Goal: Information Seeking & Learning: Learn about a topic

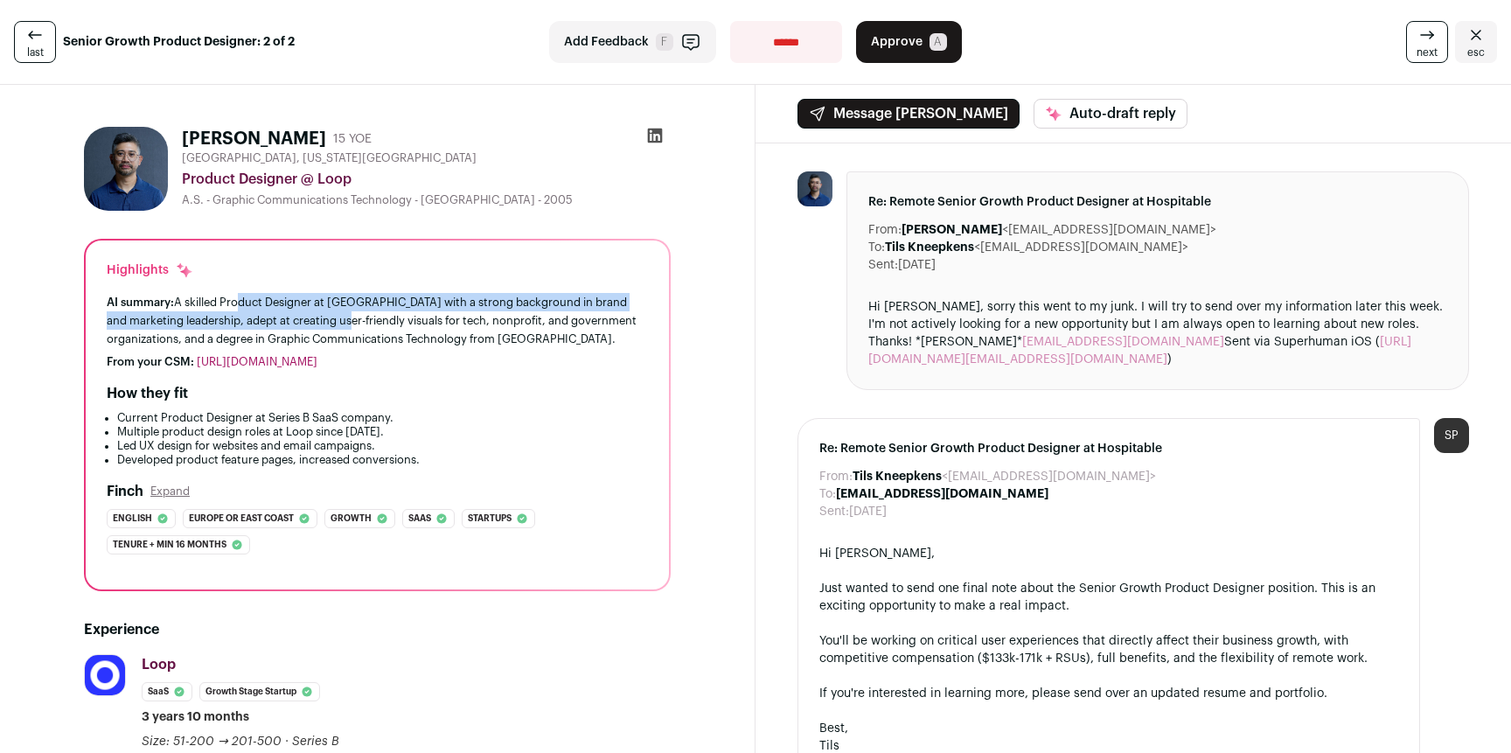
drag, startPoint x: 235, startPoint y: 302, endPoint x: 378, endPoint y: 332, distance: 145.8
click at [339, 328] on div "AI summary: A skilled Product Designer at Loop with a strong background in bran…" at bounding box center [377, 320] width 541 height 55
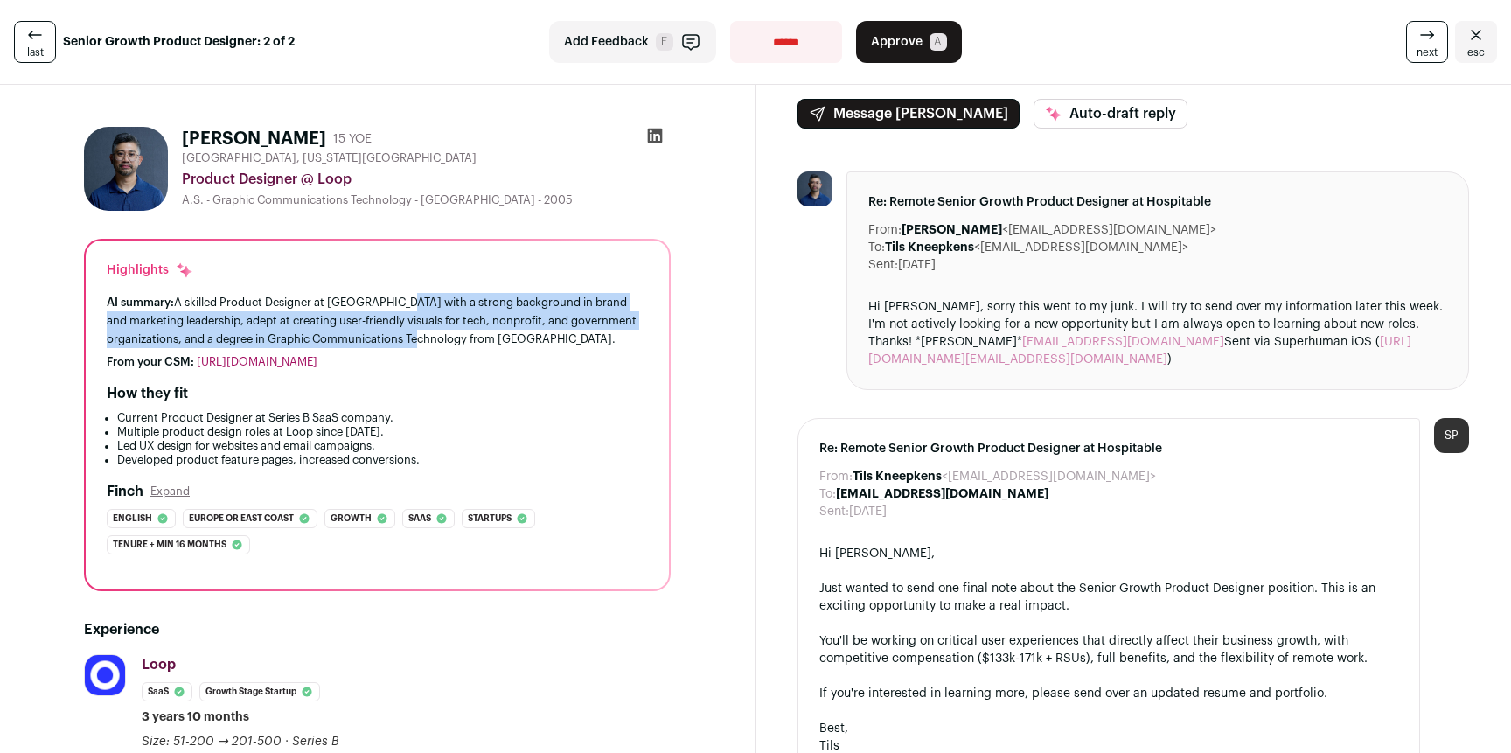
drag, startPoint x: 413, startPoint y: 335, endPoint x: 400, endPoint y: 310, distance: 27.4
click at [400, 310] on div "AI summary: A skilled Product Designer at Loop with a strong background in bran…" at bounding box center [377, 320] width 541 height 55
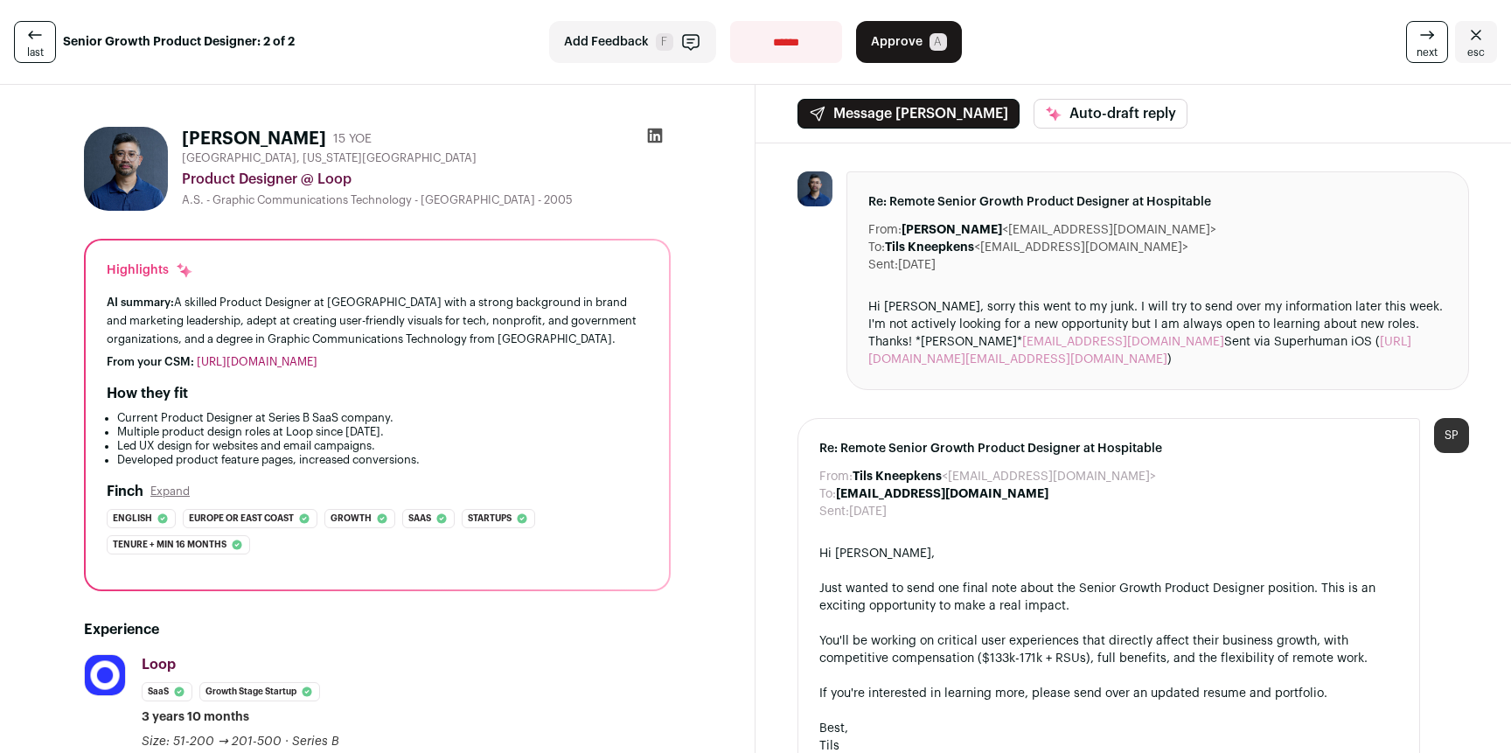
scroll to position [163, 0]
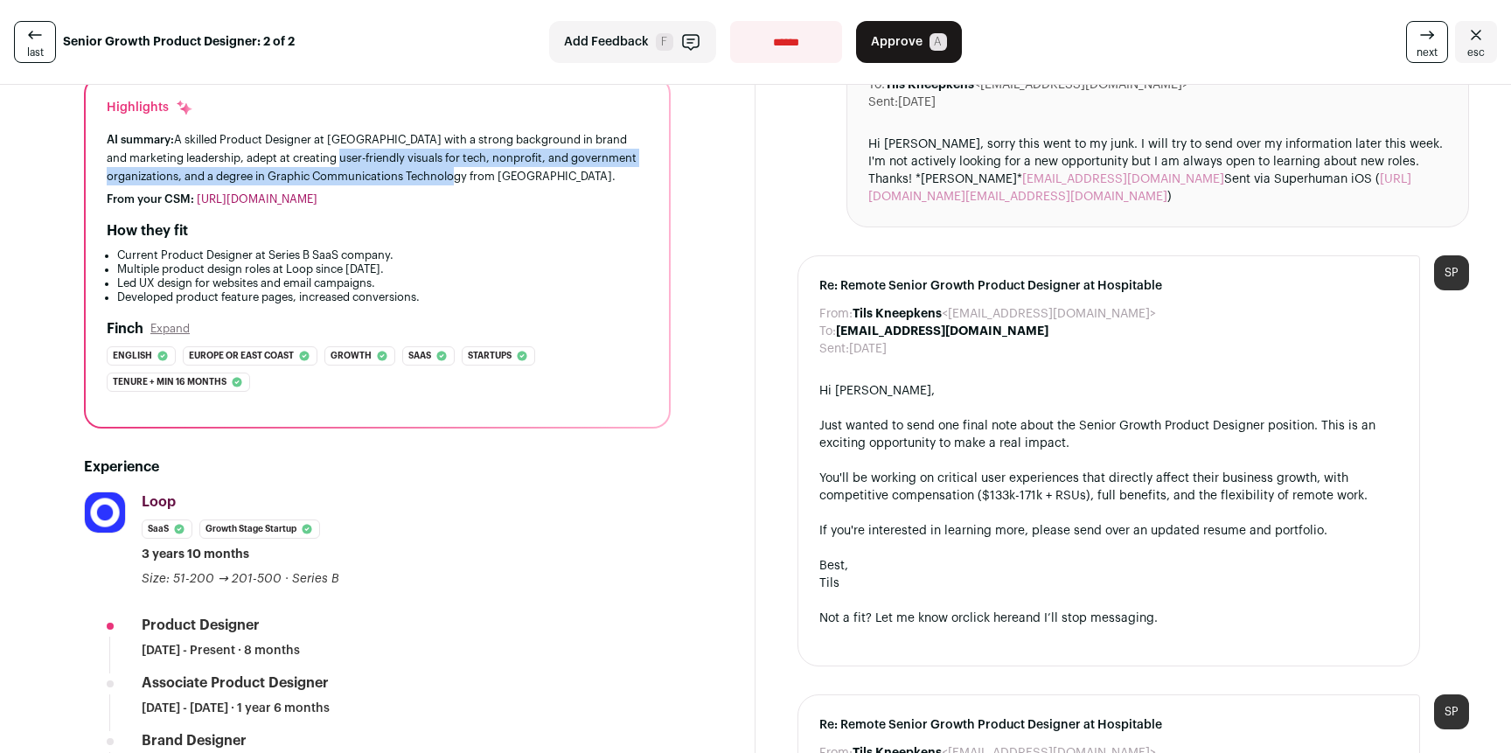
drag, startPoint x: 323, startPoint y: 159, endPoint x: 493, endPoint y: 168, distance: 170.7
click at [454, 167] on div "AI summary: A skilled Product Designer at Loop with a strong background in bran…" at bounding box center [377, 157] width 541 height 55
drag, startPoint x: 493, startPoint y: 168, endPoint x: 409, endPoint y: 148, distance: 86.3
click at [413, 150] on div "AI summary: A skilled Product Designer at Loop with a strong background in bran…" at bounding box center [377, 157] width 541 height 55
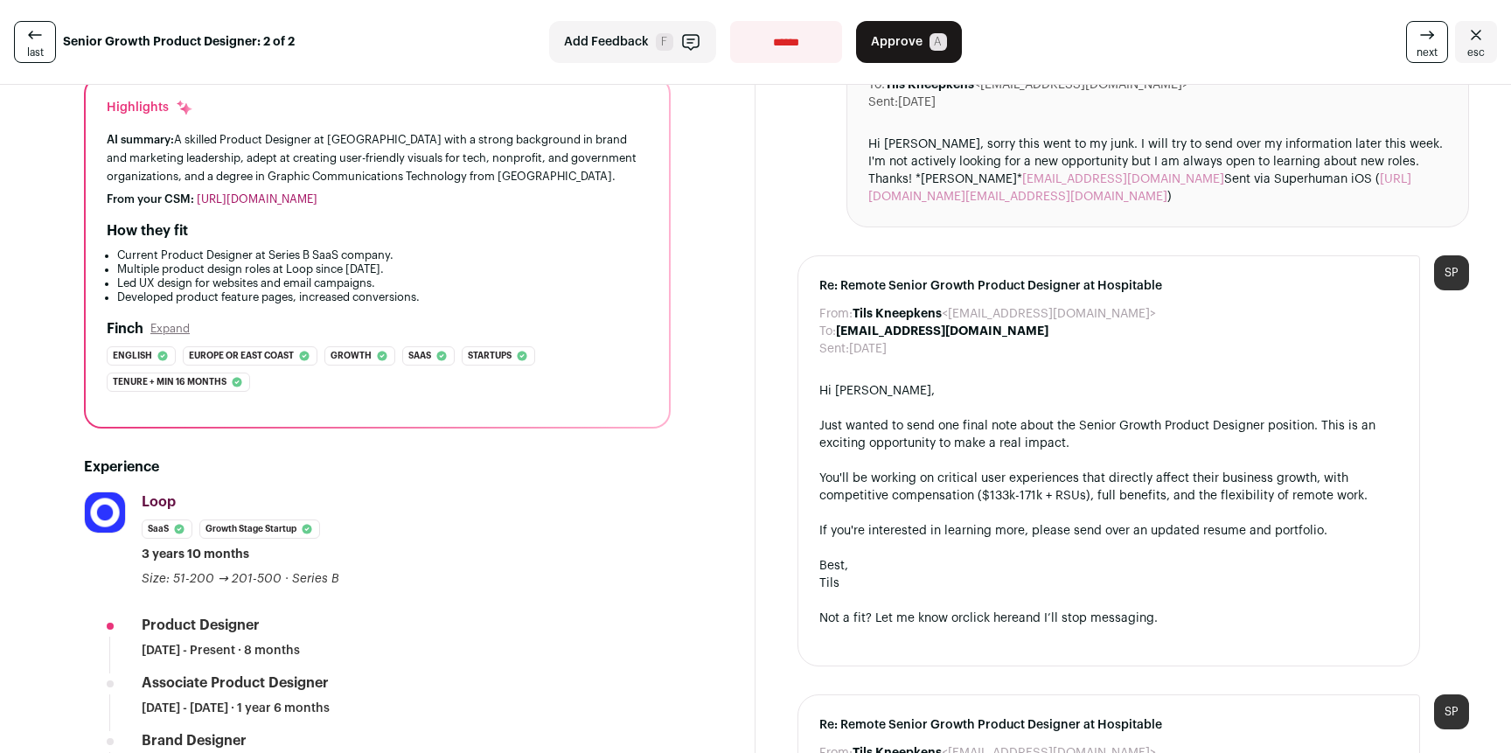
click at [381, 134] on div "AI summary: A skilled Product Designer at Loop with a strong background in bran…" at bounding box center [377, 157] width 541 height 55
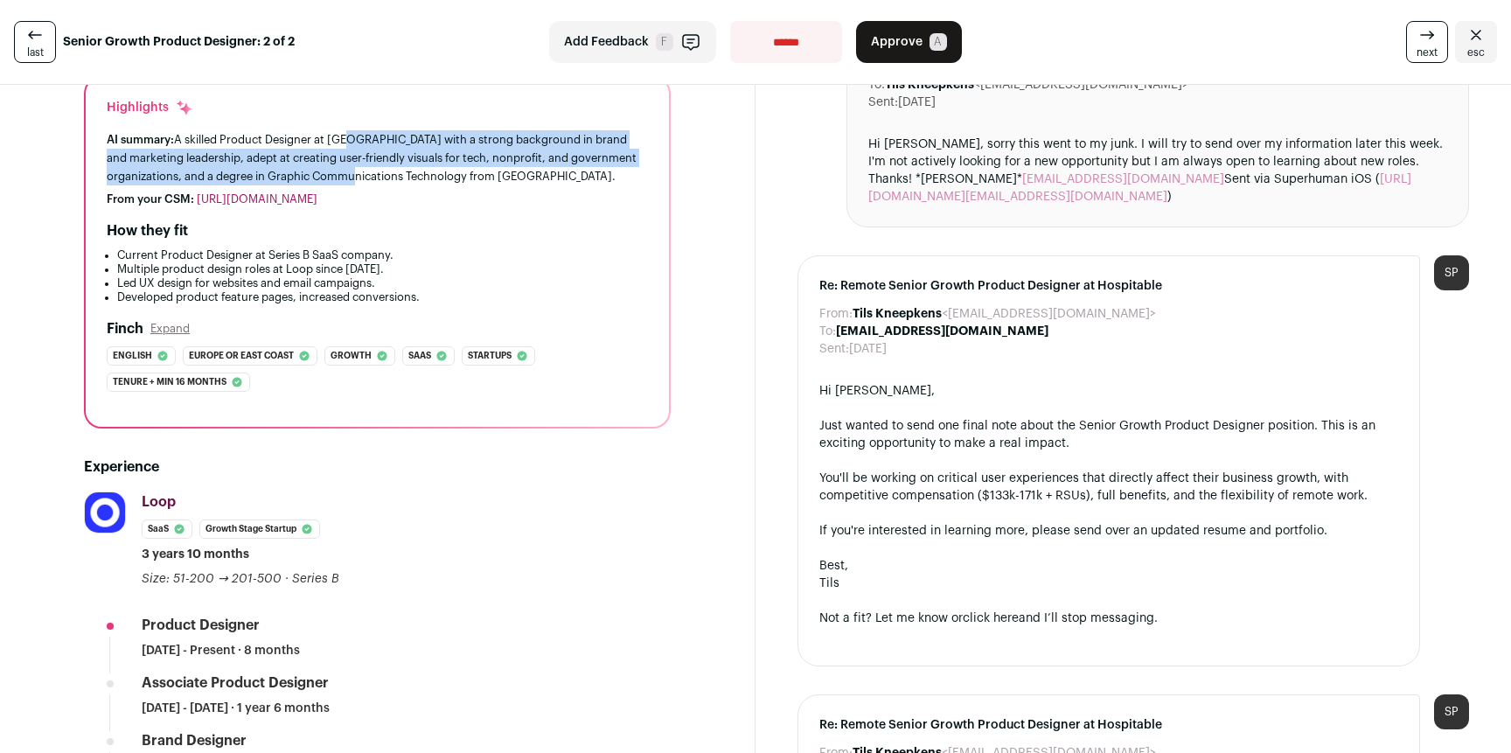
drag, startPoint x: 344, startPoint y: 133, endPoint x: 386, endPoint y: 171, distance: 57.0
click at [342, 172] on div "AI summary: A skilled Product Designer at Loop with a strong background in bran…" at bounding box center [377, 157] width 541 height 55
drag, startPoint x: 391, startPoint y: 158, endPoint x: 366, endPoint y: 125, distance: 41.3
click at [367, 125] on div "Highlights AI summary: A skilled Product Designer at [GEOGRAPHIC_DATA] with a s…" at bounding box center [377, 252] width 583 height 349
click at [366, 125] on div "Highlights AI summary: A skilled Product Designer at [GEOGRAPHIC_DATA] with a s…" at bounding box center [377, 252] width 583 height 349
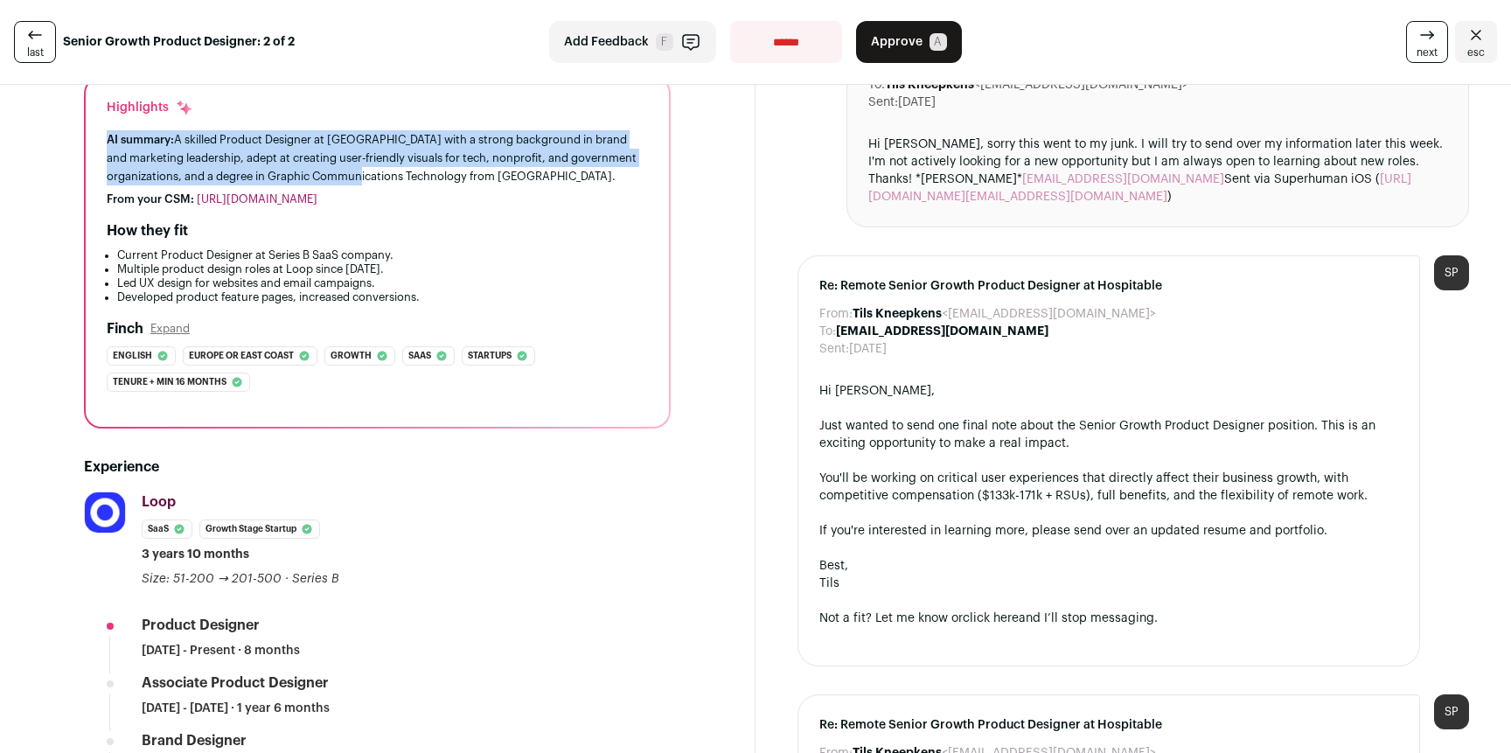
drag, startPoint x: 344, startPoint y: 151, endPoint x: 352, endPoint y: 174, distance: 24.4
click at [352, 174] on div "Highlights AI summary: A skilled Product Designer at [GEOGRAPHIC_DATA] with a s…" at bounding box center [377, 252] width 583 height 349
drag, startPoint x: 382, startPoint y: 143, endPoint x: 384, endPoint y: 132, distance: 10.6
click at [384, 132] on div "AI summary: A skilled Product Designer at Loop with a strong background in bran…" at bounding box center [377, 157] width 541 height 55
click at [384, 131] on div "AI summary: A skilled Product Designer at Loop with a strong background in bran…" at bounding box center [377, 157] width 541 height 55
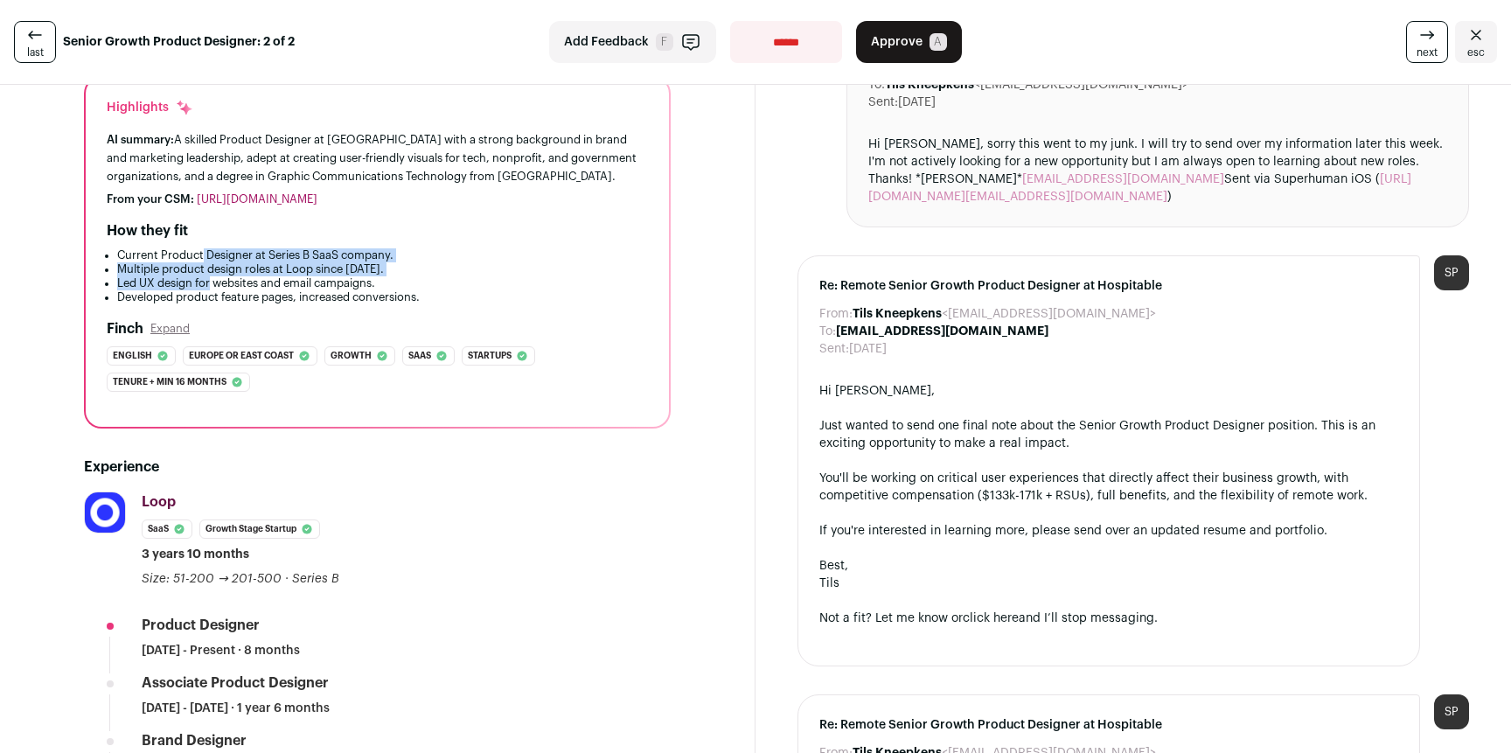
drag, startPoint x: 204, startPoint y: 253, endPoint x: 218, endPoint y: 289, distance: 38.5
click at [210, 282] on ul "Current Product Designer at Series B SaaS company. Multiple product design role…" at bounding box center [377, 276] width 541 height 56
drag, startPoint x: 219, startPoint y: 289, endPoint x: 228, endPoint y: 247, distance: 42.2
click at [228, 247] on div "How they fit Current Product Designer at Series B SaaS company. Multiple produc…" at bounding box center [377, 262] width 541 height 84
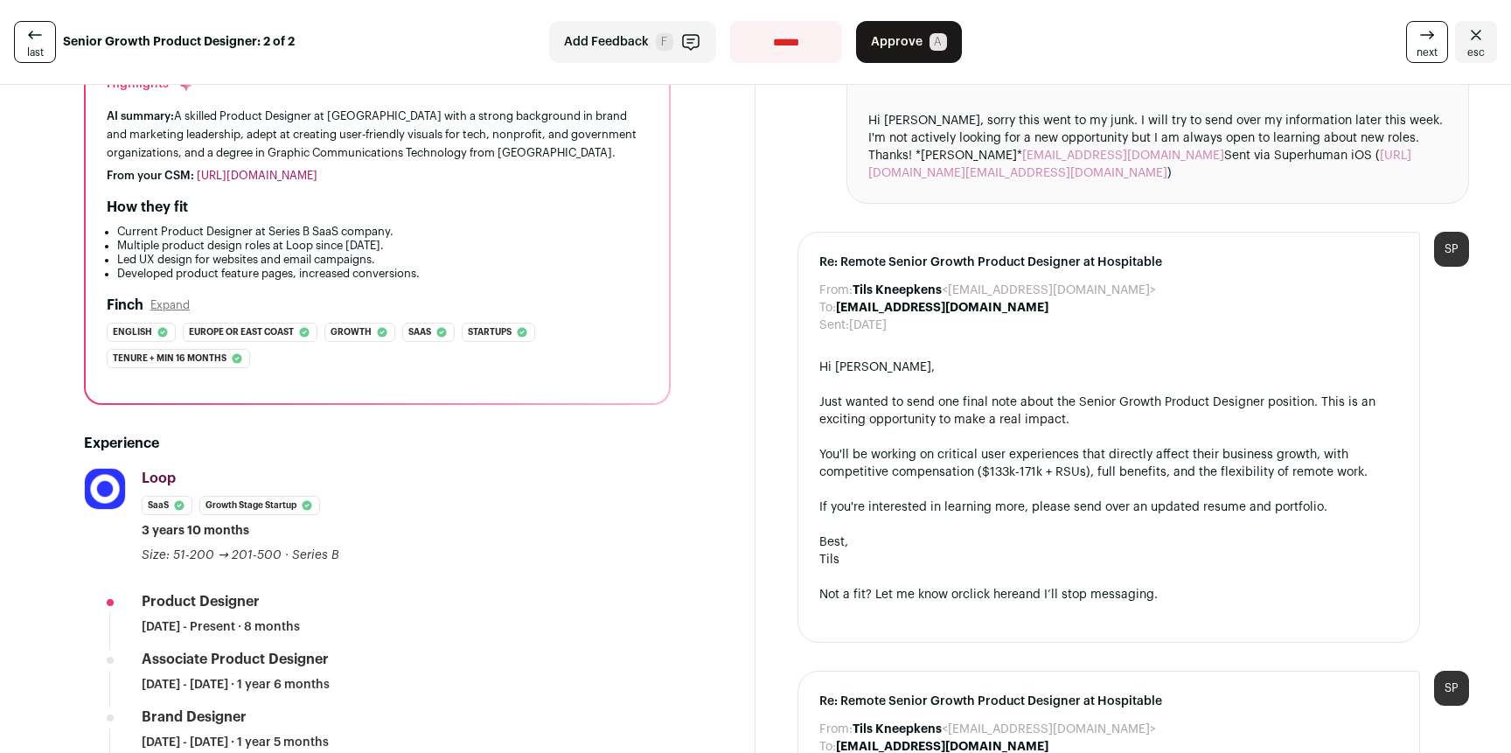
scroll to position [496, 0]
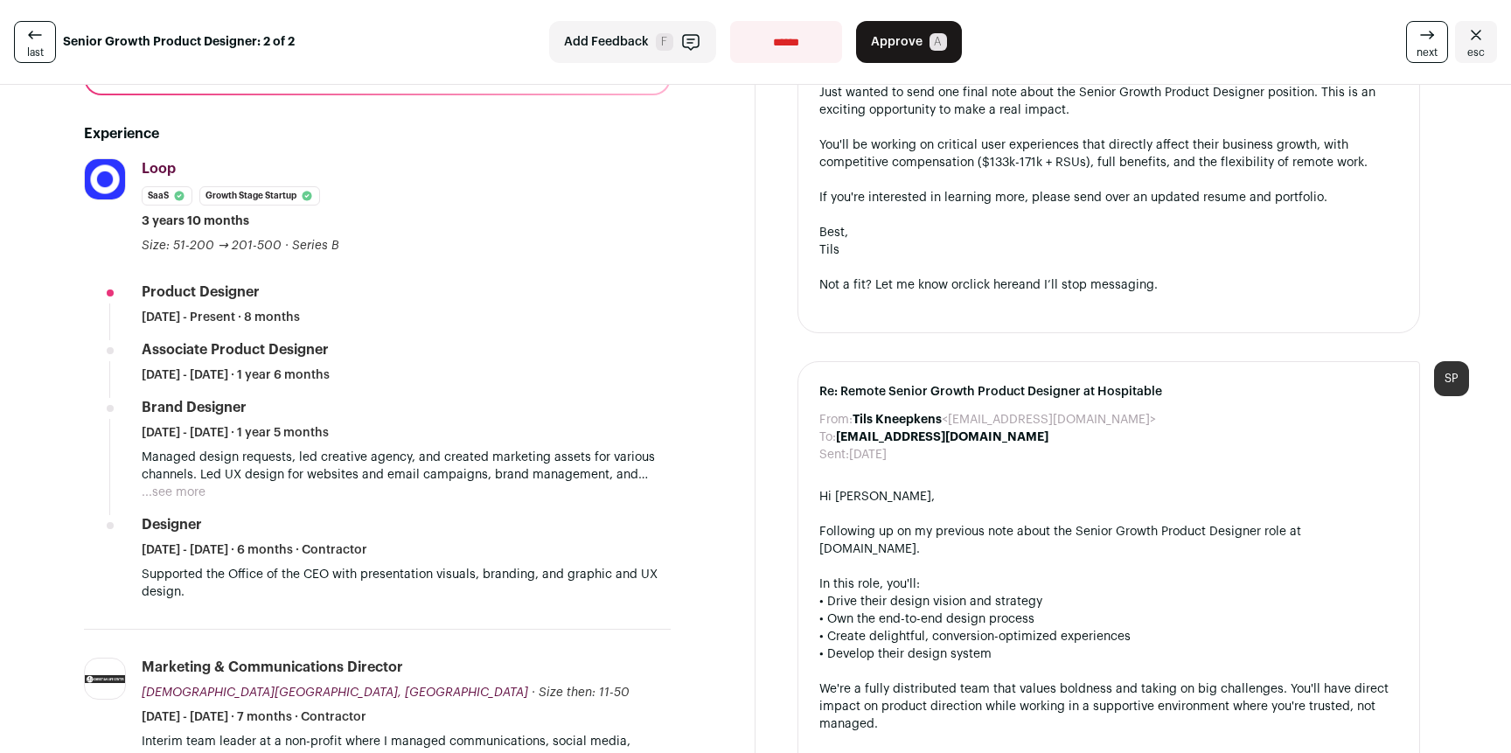
click at [195, 496] on button "...see more" at bounding box center [174, 492] width 64 height 17
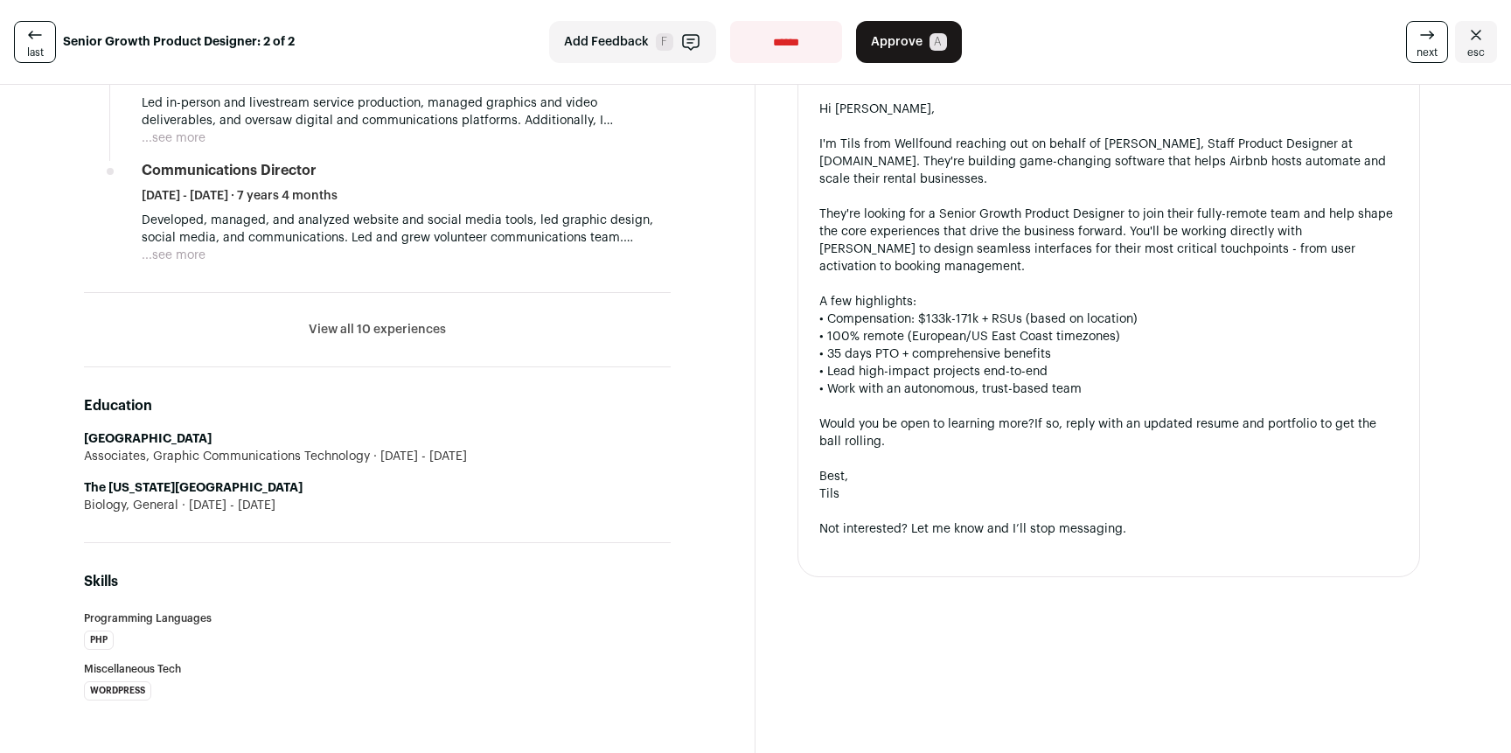
click at [418, 336] on button "View all 10 experiences" at bounding box center [377, 329] width 137 height 17
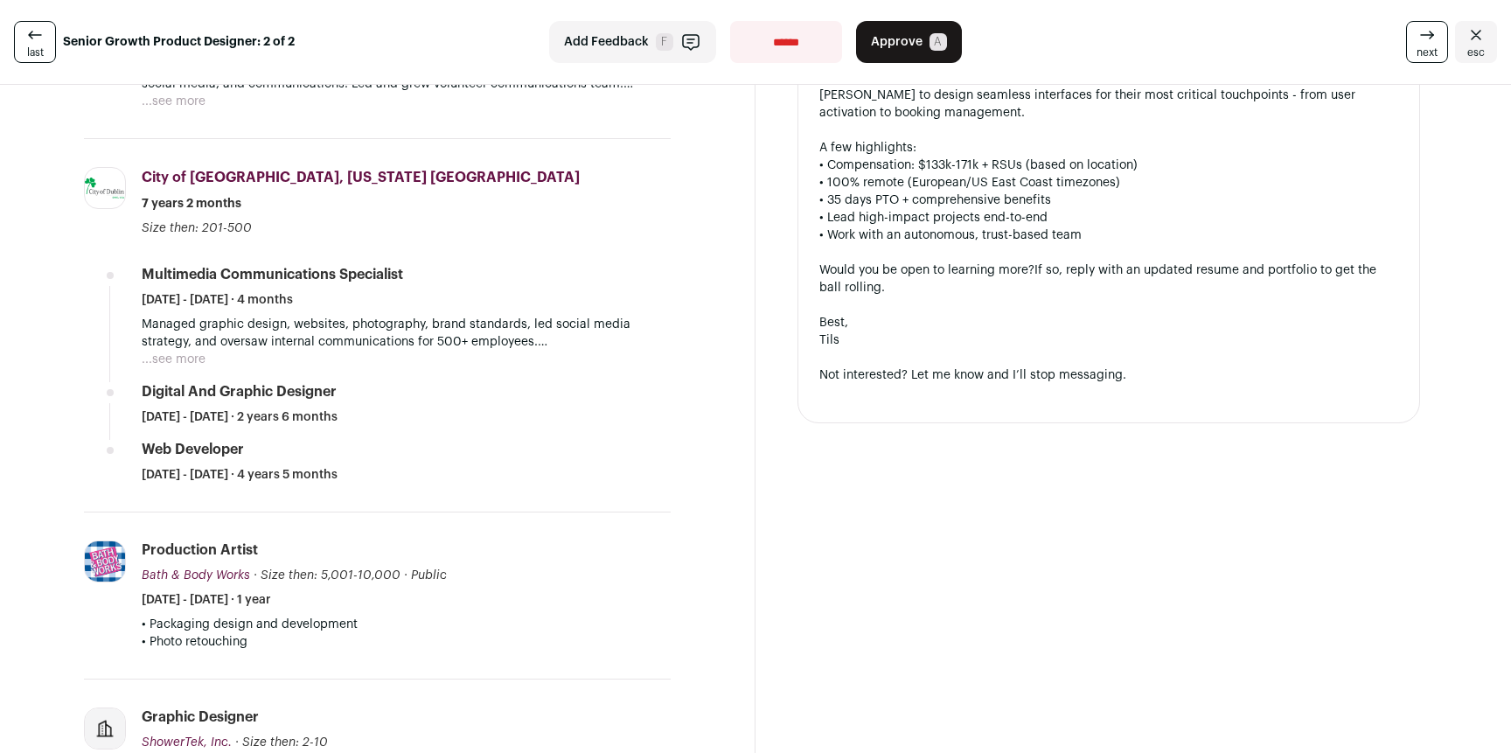
scroll to position [1612, 0]
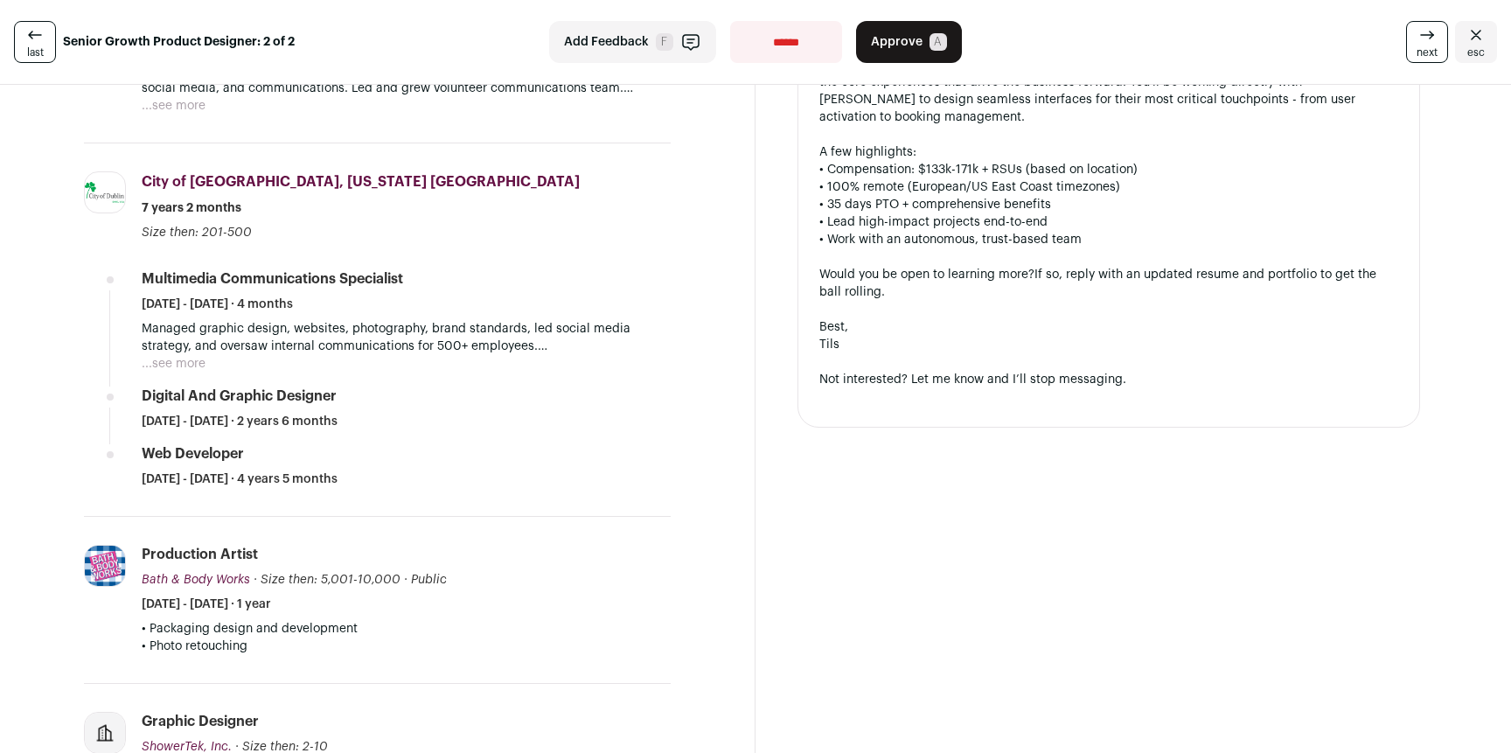
click at [179, 366] on button "...see more" at bounding box center [174, 363] width 64 height 17
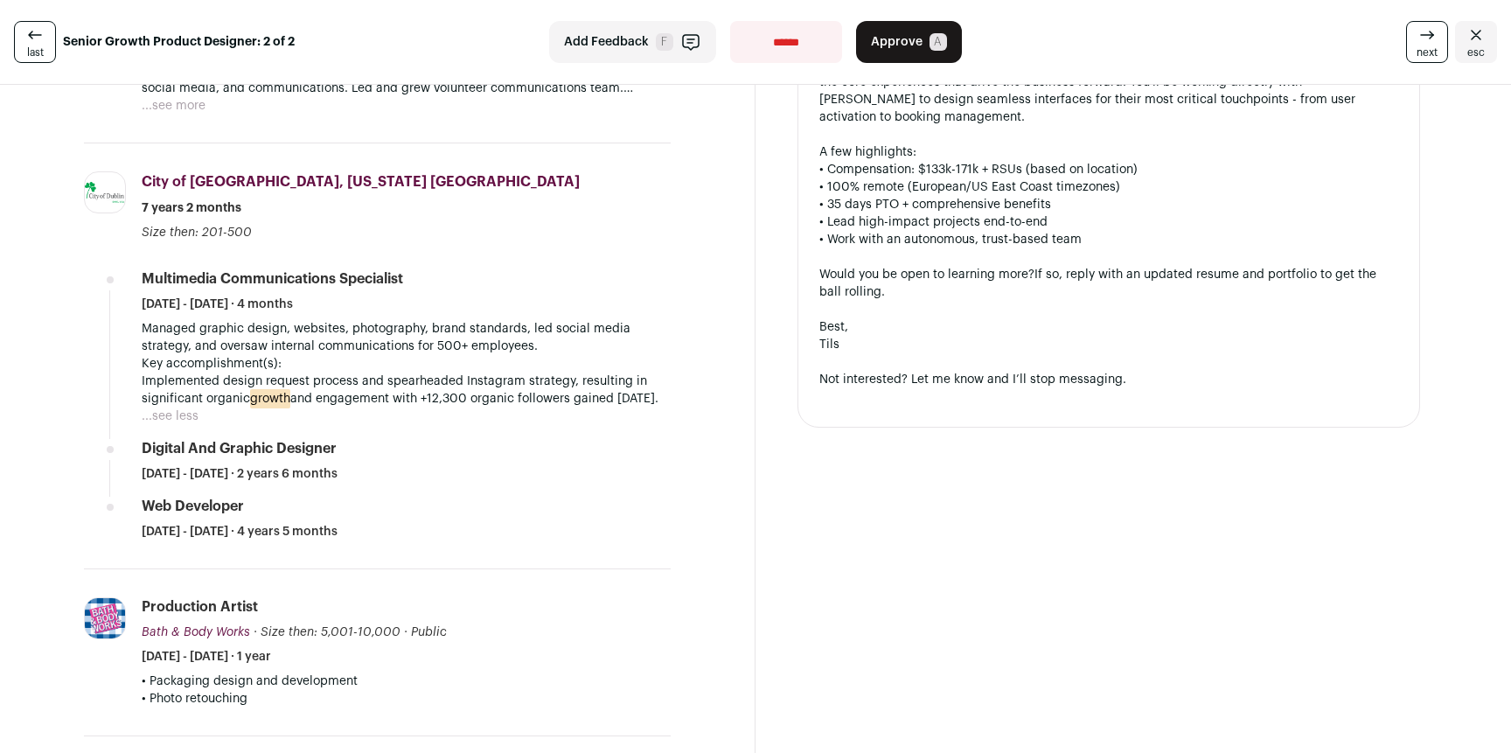
click at [774, 463] on div "Message [PERSON_NAME] Auto-draft reply From: Tils Kneepkens <[EMAIL_ADDRESS][DO…" at bounding box center [1132, 302] width 755 height 3659
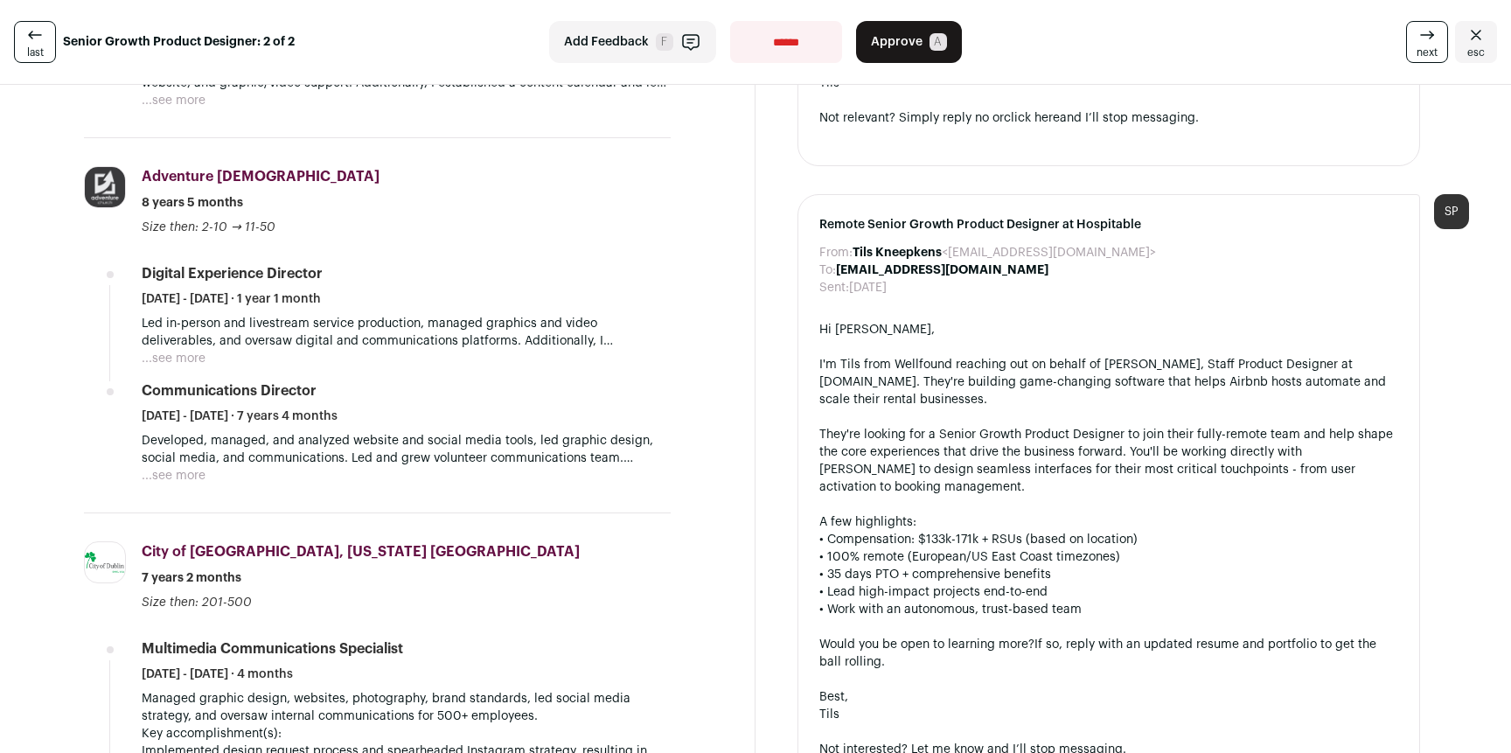
click at [162, 352] on button "...see more" at bounding box center [174, 358] width 64 height 17
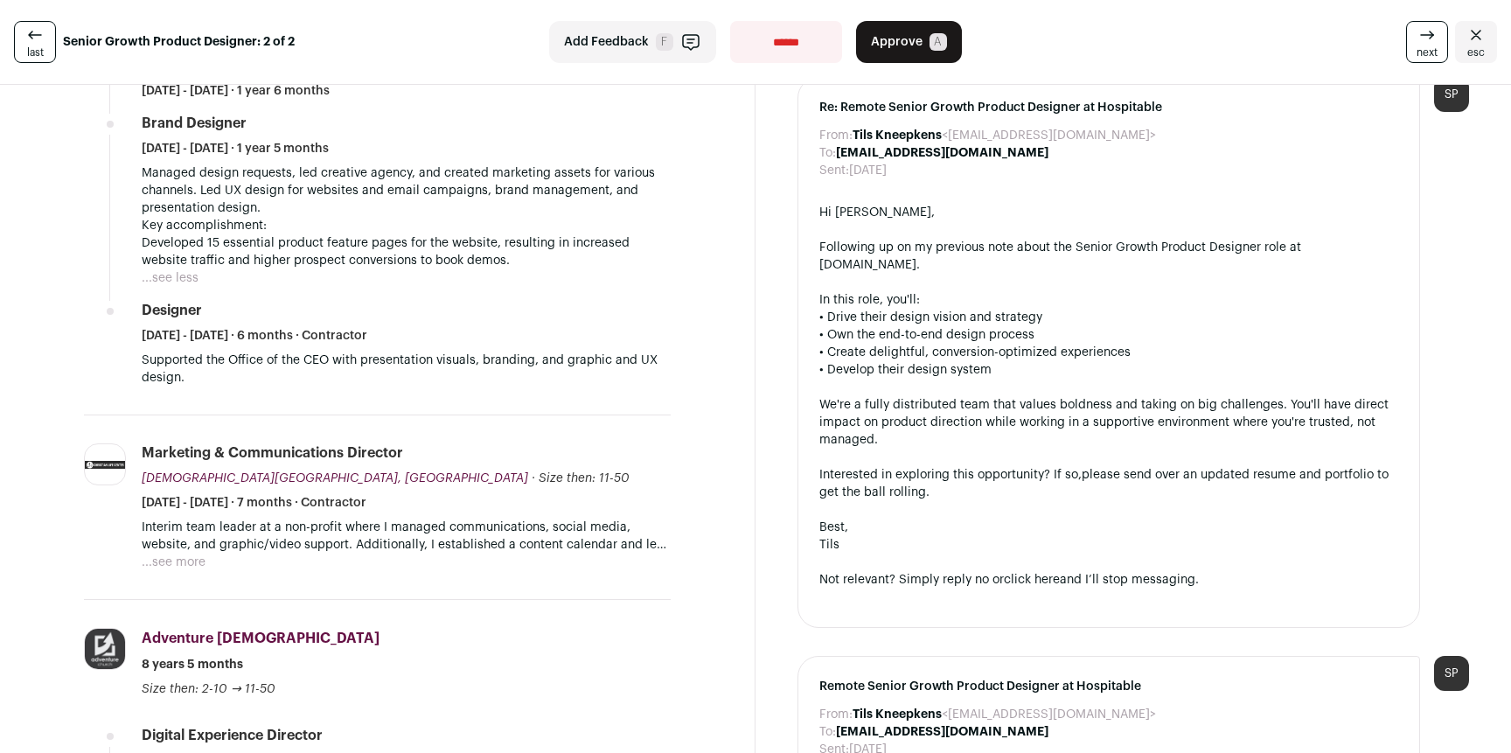
scroll to position [20, 0]
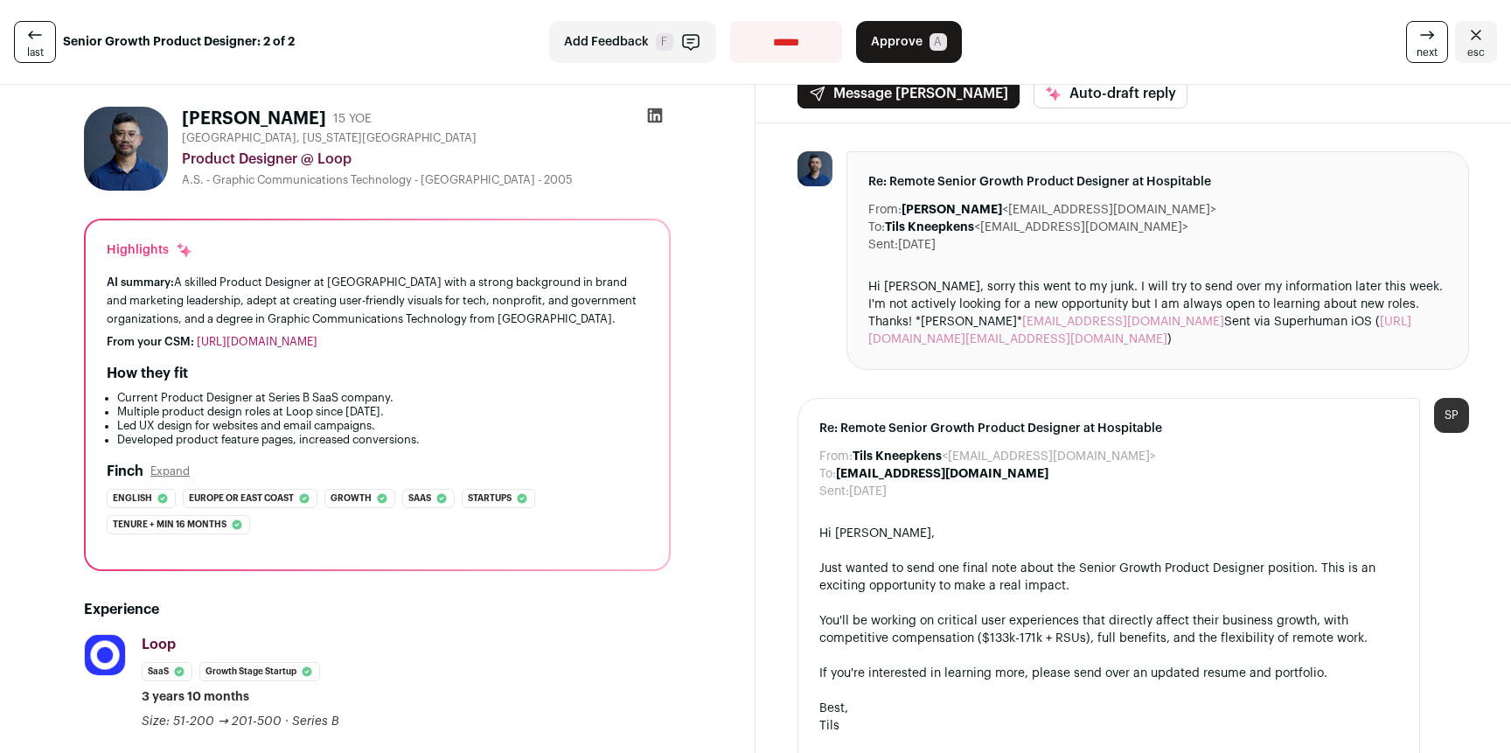
click at [1417, 28] on icon at bounding box center [1427, 34] width 21 height 21
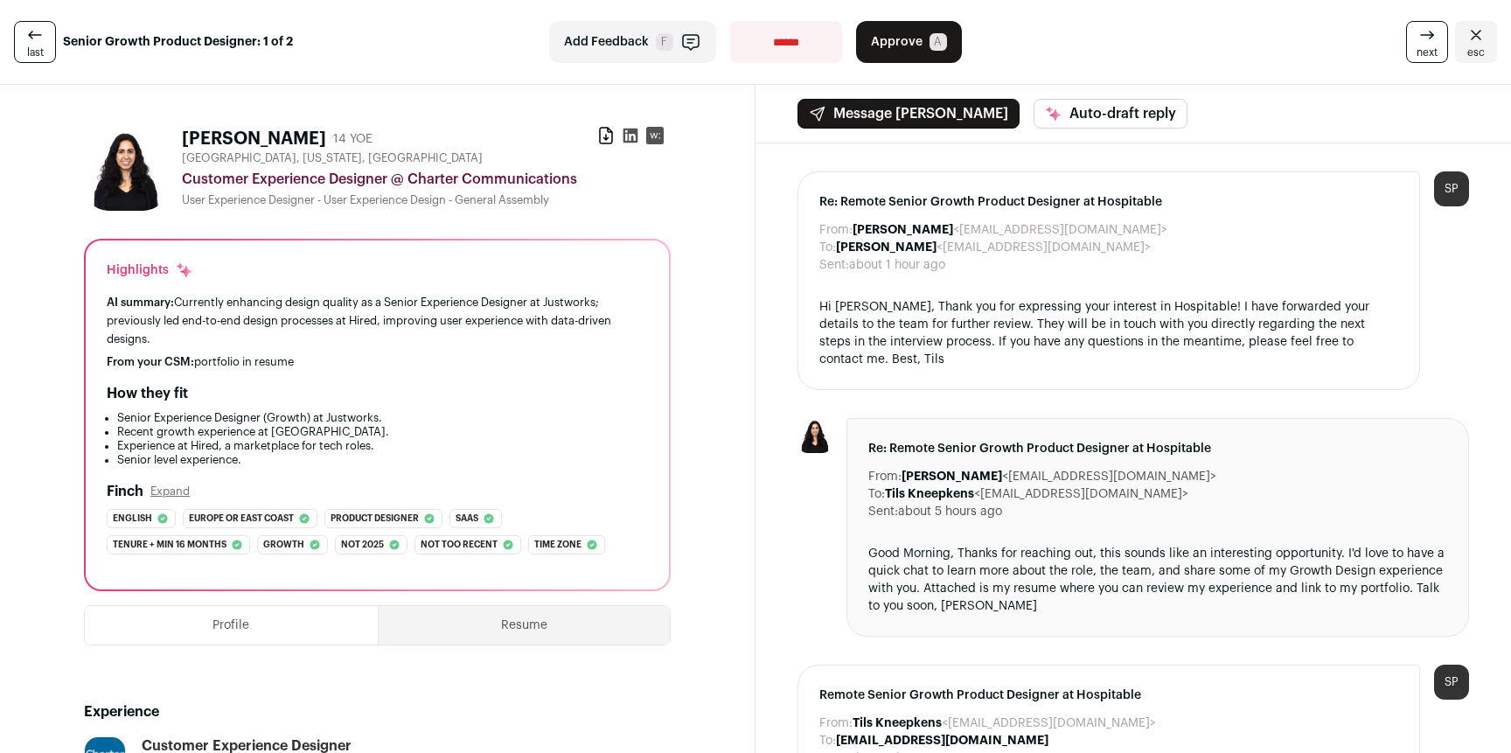
click at [755, 252] on div "From: Tils Kneepkens <[EMAIL_ADDRESS][DOMAIN_NAME]> To: [PERSON_NAME] <[EMAIL_A…" at bounding box center [1132, 719] width 755 height 1152
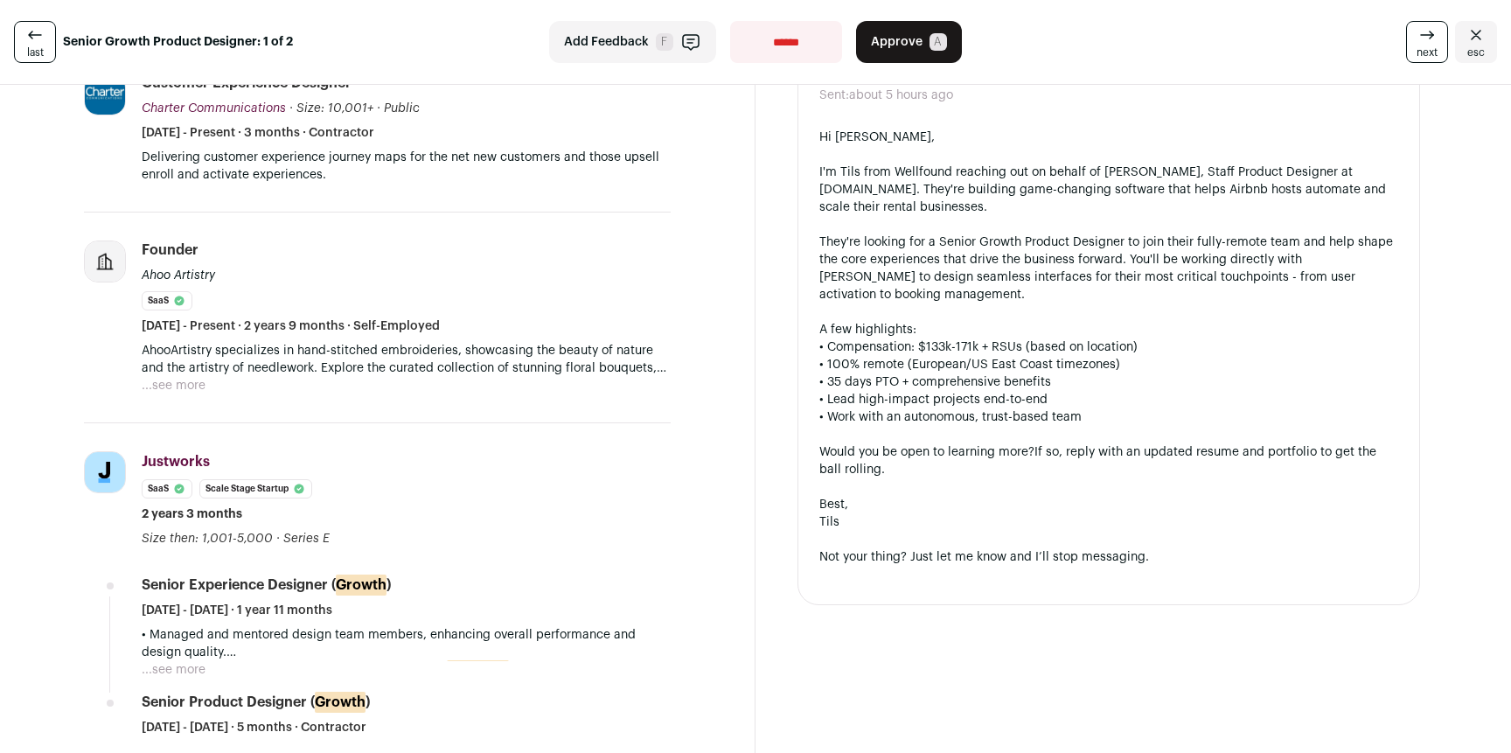
scroll to position [692, 0]
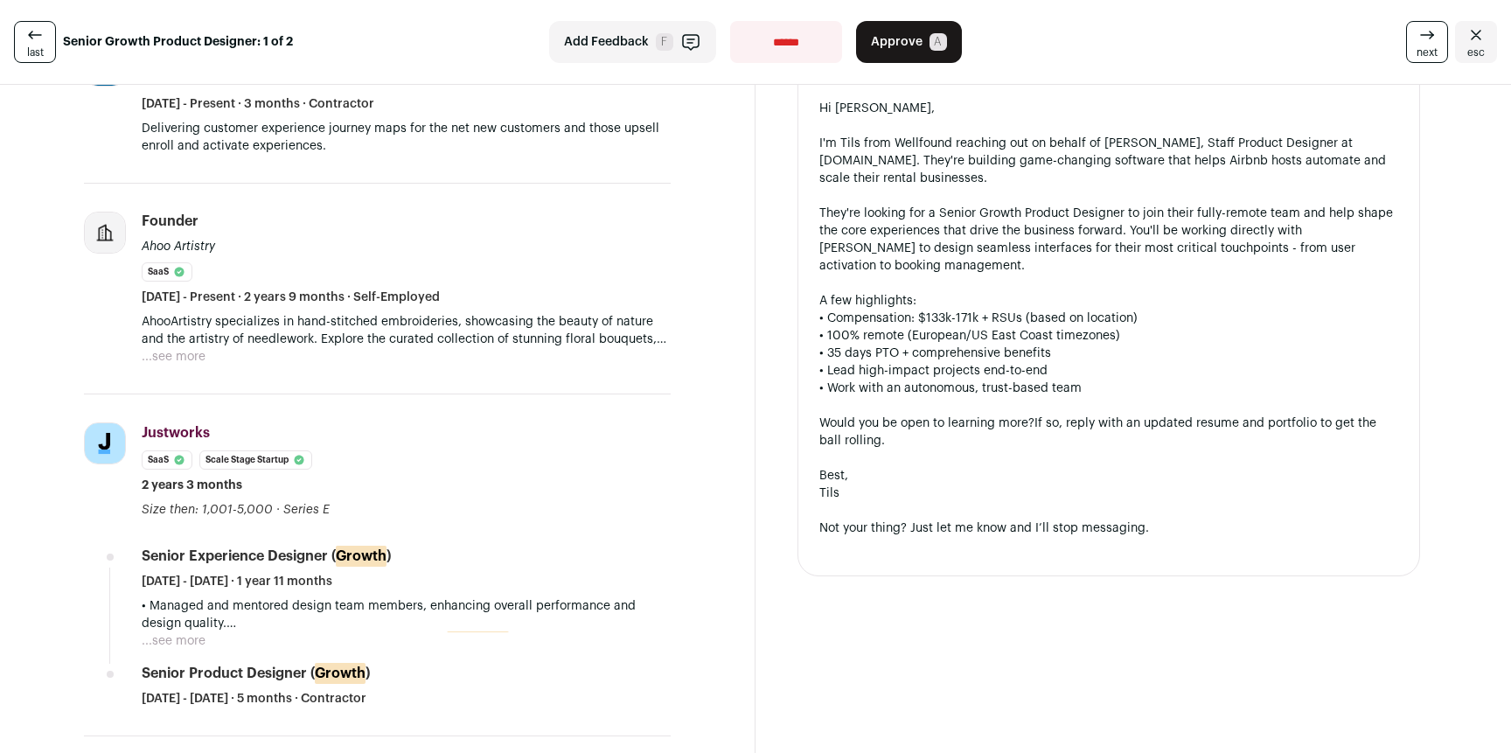
click at [186, 357] on button "...see more" at bounding box center [174, 356] width 64 height 17
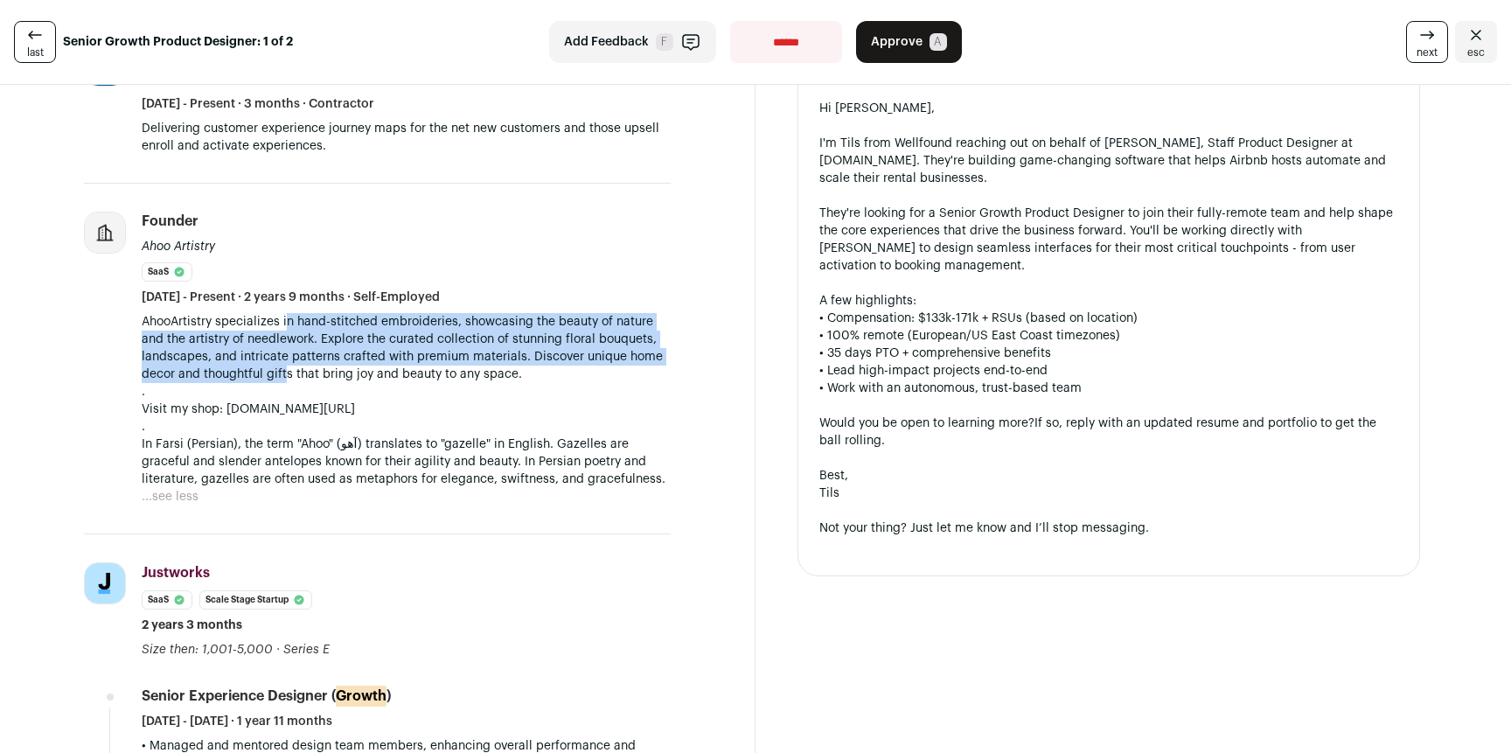
drag, startPoint x: 288, startPoint y: 324, endPoint x: 286, endPoint y: 373, distance: 49.0
click at [285, 370] on p "AhooArtistry specializes in hand-stitched embroideries, showcasing the beauty o…" at bounding box center [406, 400] width 529 height 175
drag, startPoint x: 299, startPoint y: 374, endPoint x: 285, endPoint y: 324, distance: 51.8
click at [285, 325] on p "AhooArtistry specializes in hand-stitched embroideries, showcasing the beauty o…" at bounding box center [406, 400] width 529 height 175
click at [285, 324] on p "AhooArtistry specializes in hand-stitched embroideries, showcasing the beauty o…" at bounding box center [406, 400] width 529 height 175
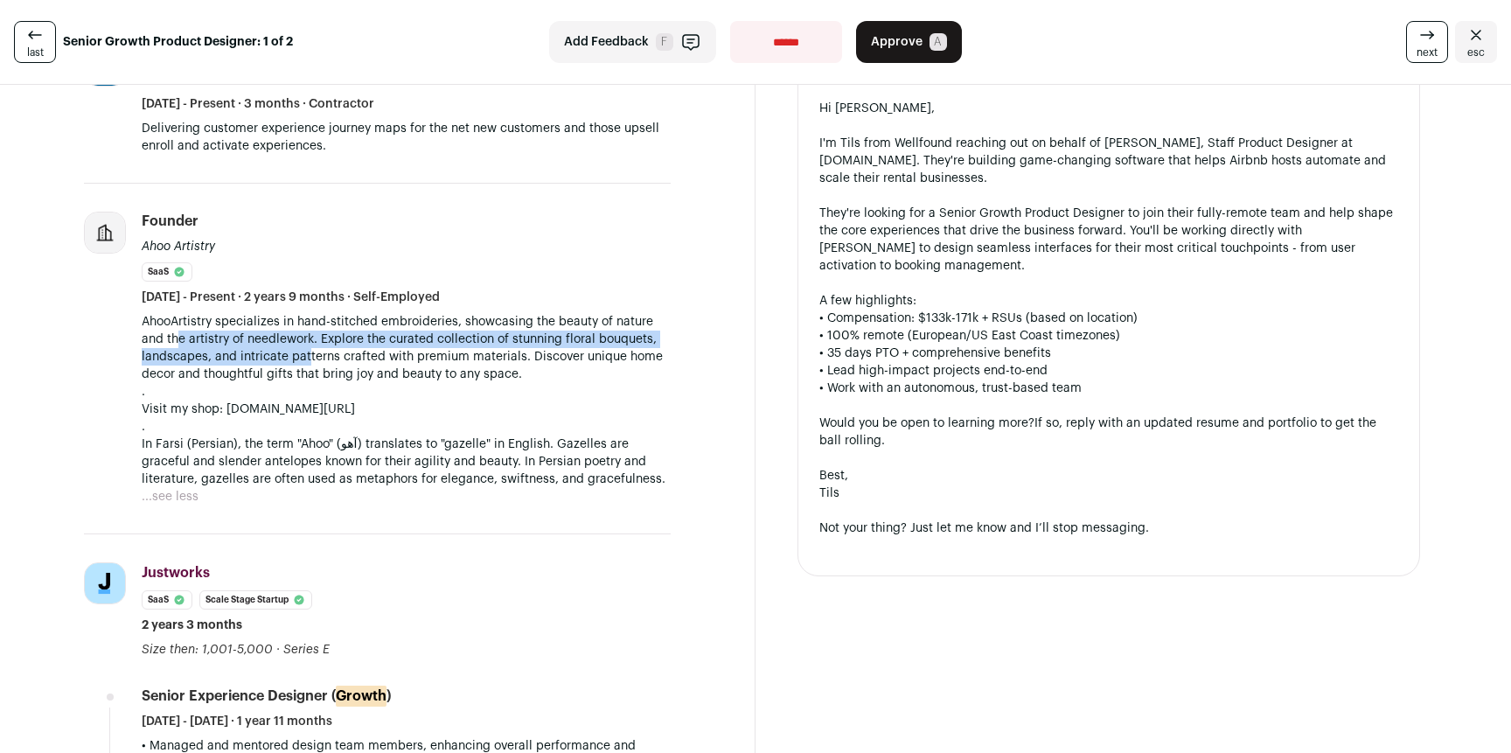
drag, startPoint x: 179, startPoint y: 338, endPoint x: 387, endPoint y: 372, distance: 210.7
click at [351, 368] on p "AhooArtistry specializes in hand-stitched embroideries, showcasing the beauty o…" at bounding box center [406, 400] width 529 height 175
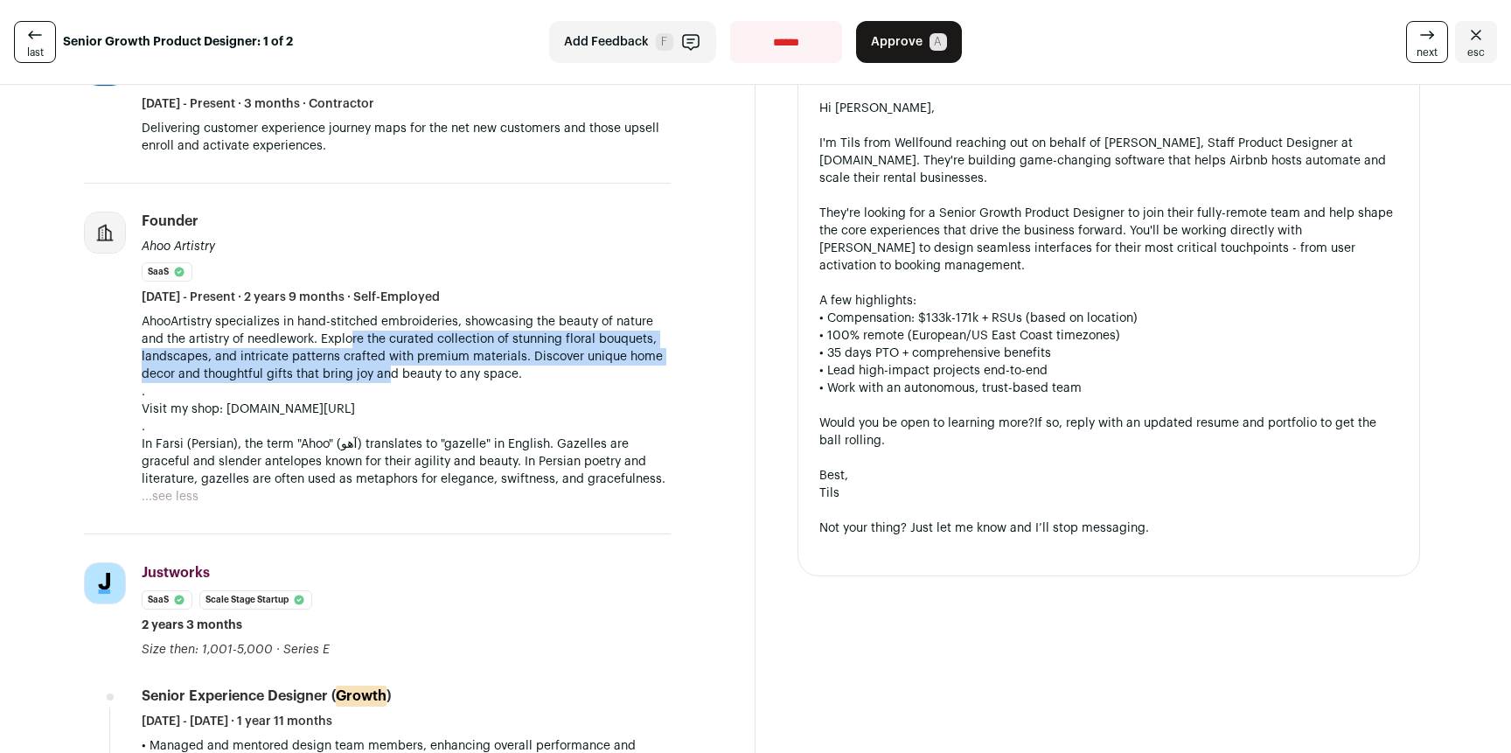
drag, startPoint x: 387, startPoint y: 372, endPoint x: 352, endPoint y: 344, distance: 45.5
click at [352, 345] on p "AhooArtistry specializes in hand-stitched embroideries, showcasing the beauty o…" at bounding box center [406, 400] width 529 height 175
click at [352, 344] on p "AhooArtistry specializes in hand-stitched embroideries, showcasing the beauty o…" at bounding box center [406, 400] width 529 height 175
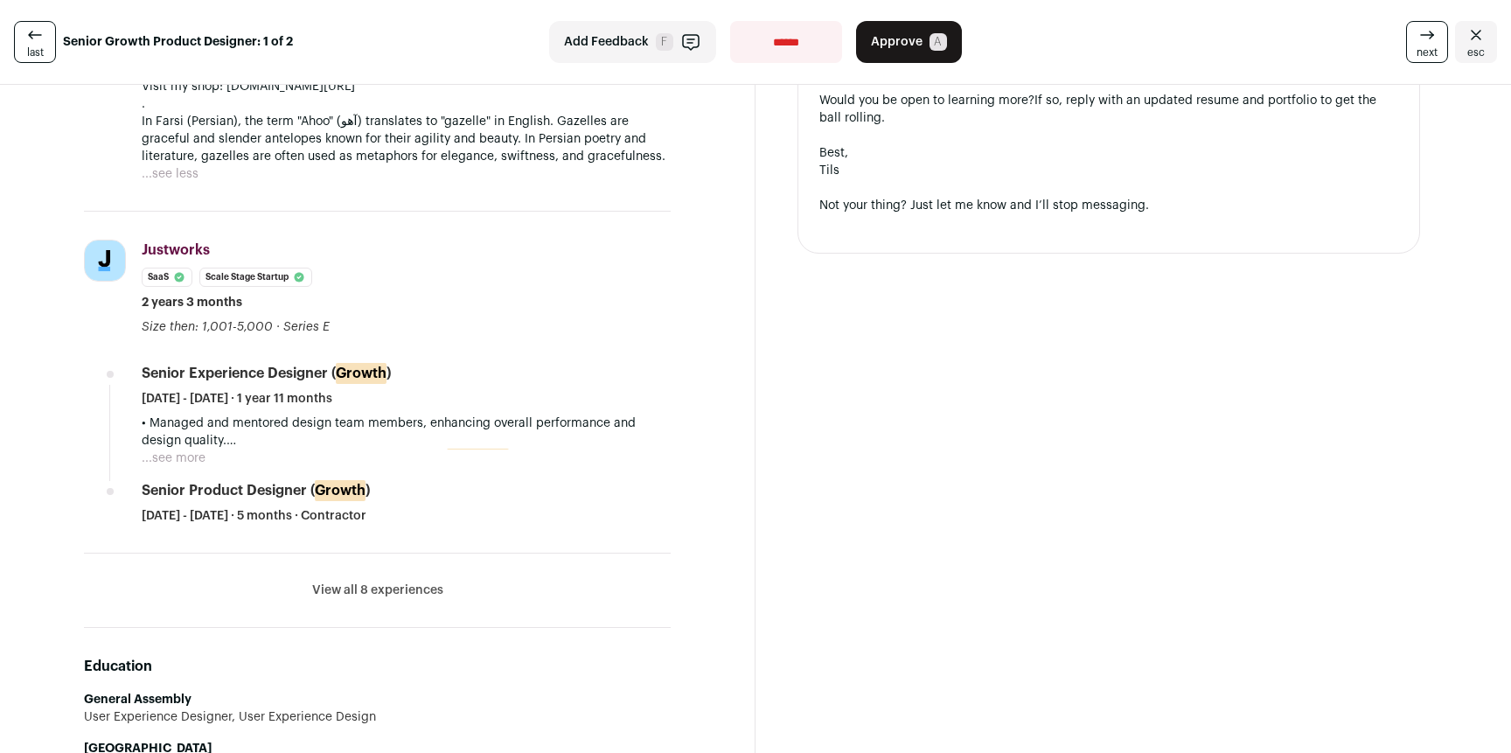
scroll to position [1026, 0]
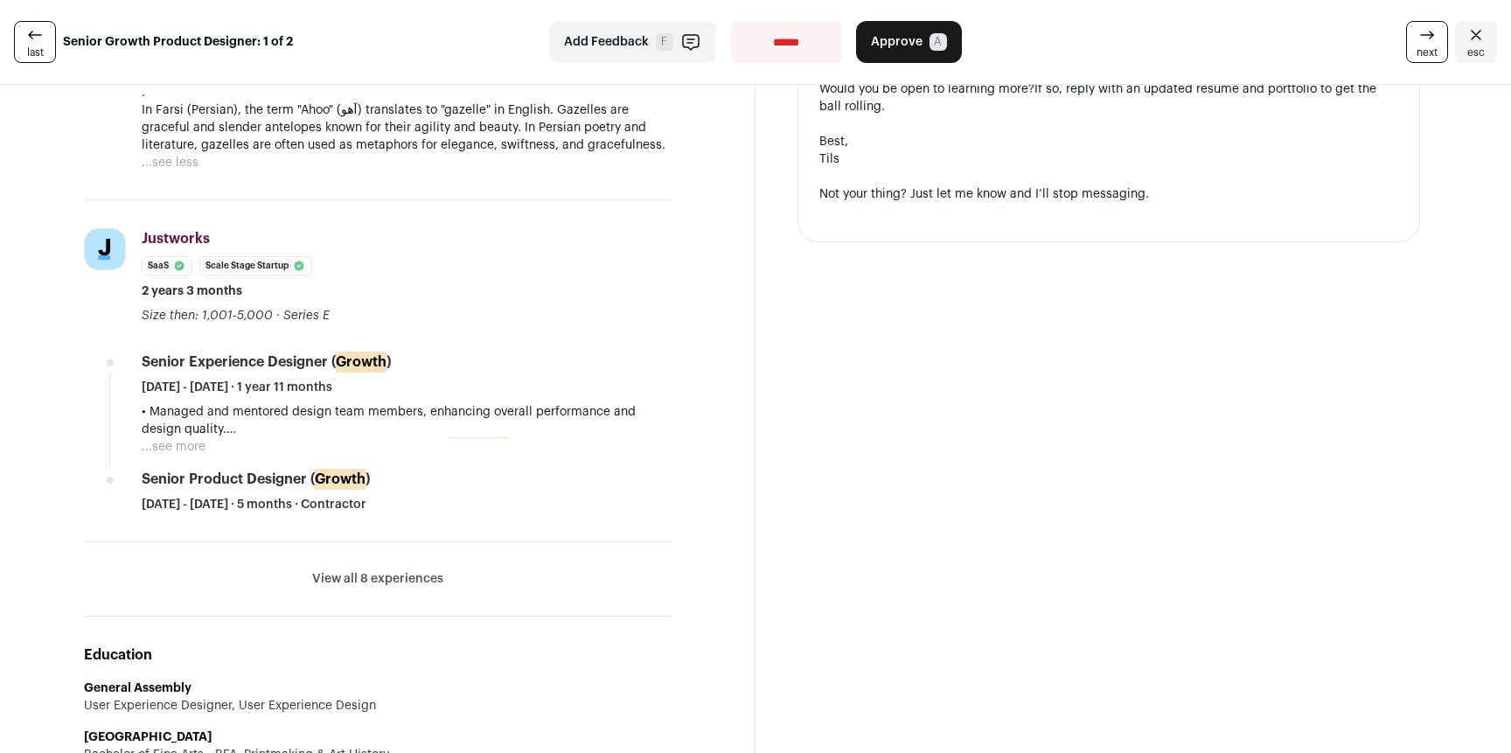
click at [381, 580] on button "View all 8 experiences" at bounding box center [377, 578] width 131 height 17
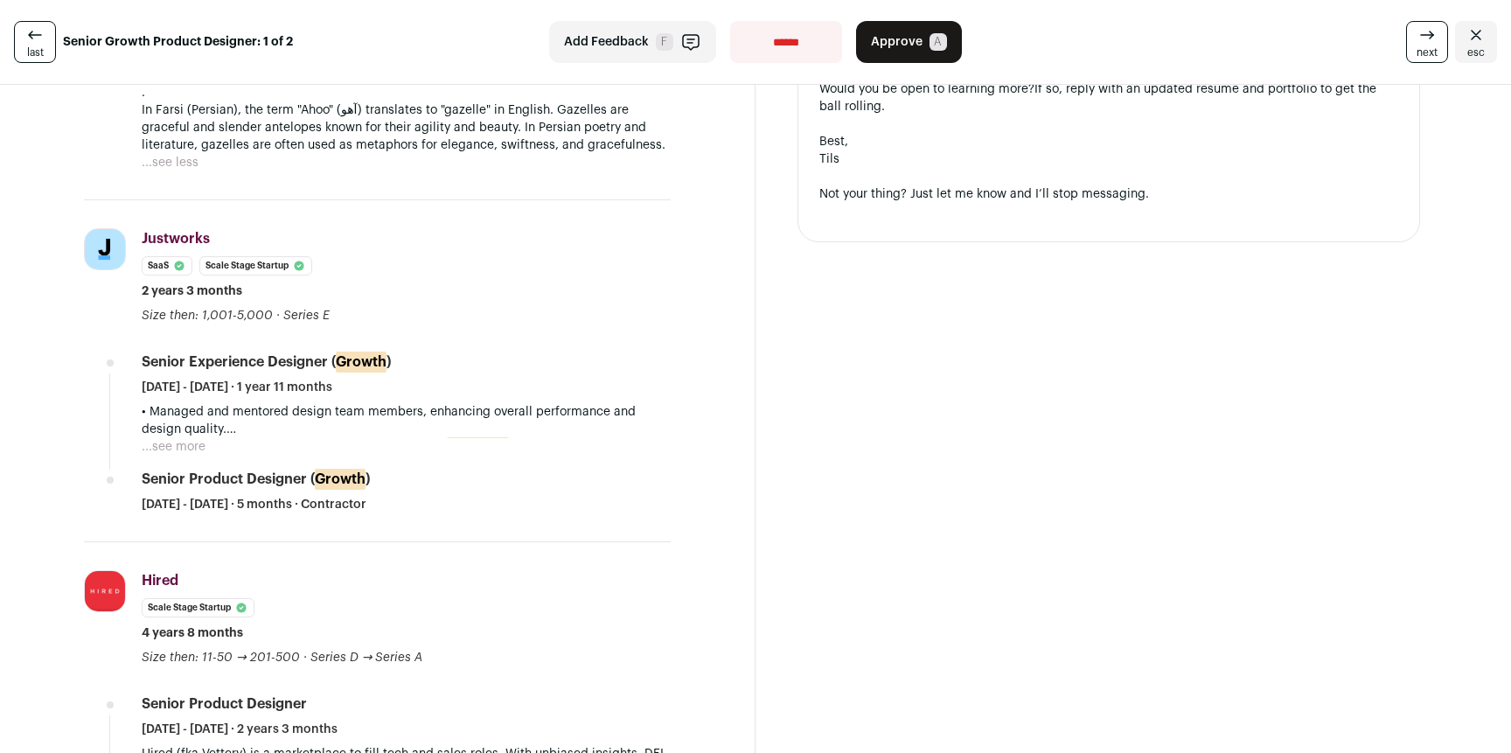
click at [193, 443] on button "...see more" at bounding box center [174, 446] width 64 height 17
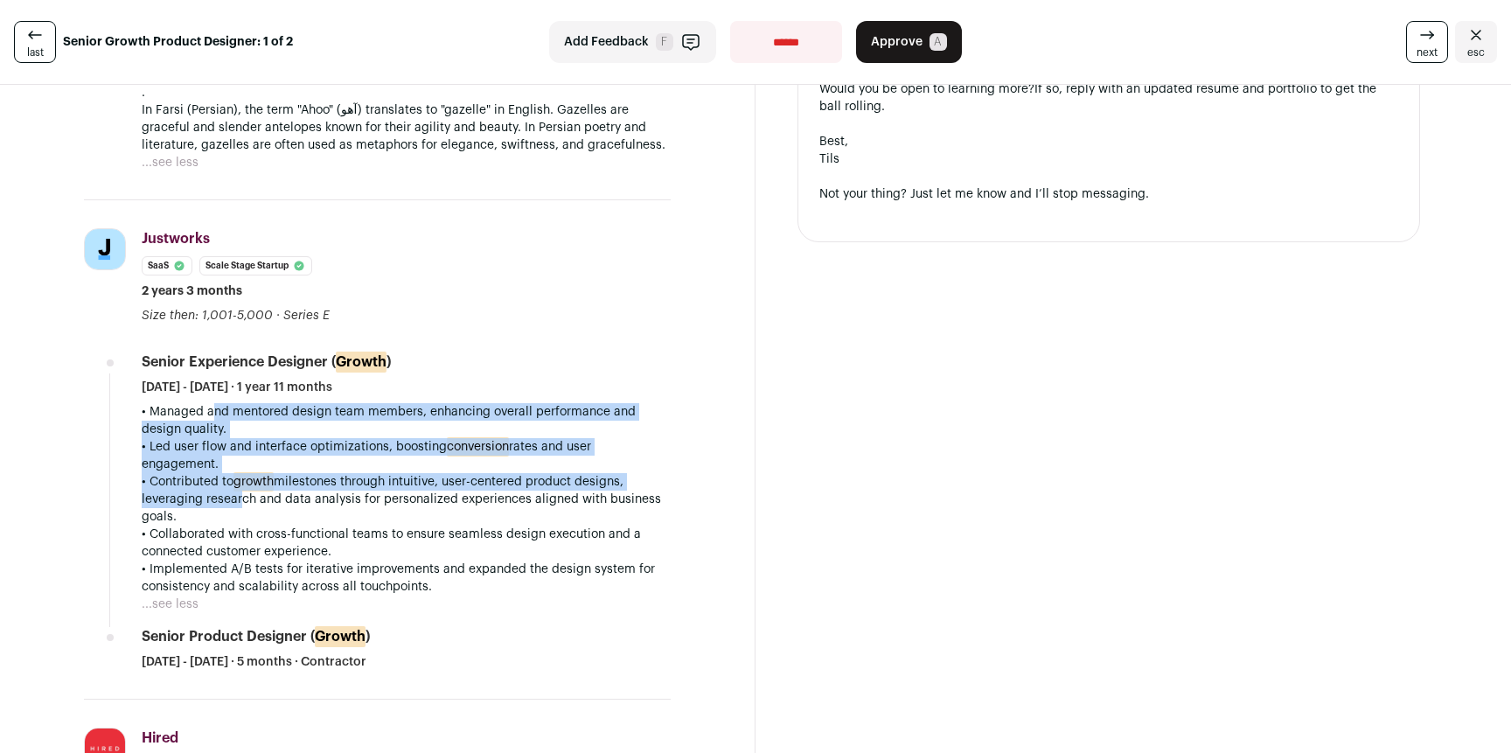
drag, startPoint x: 198, startPoint y: 412, endPoint x: 384, endPoint y: 540, distance: 225.1
click at [270, 509] on div "• Managed and mentored design team members, enhancing overall performance and d…" at bounding box center [406, 499] width 529 height 192
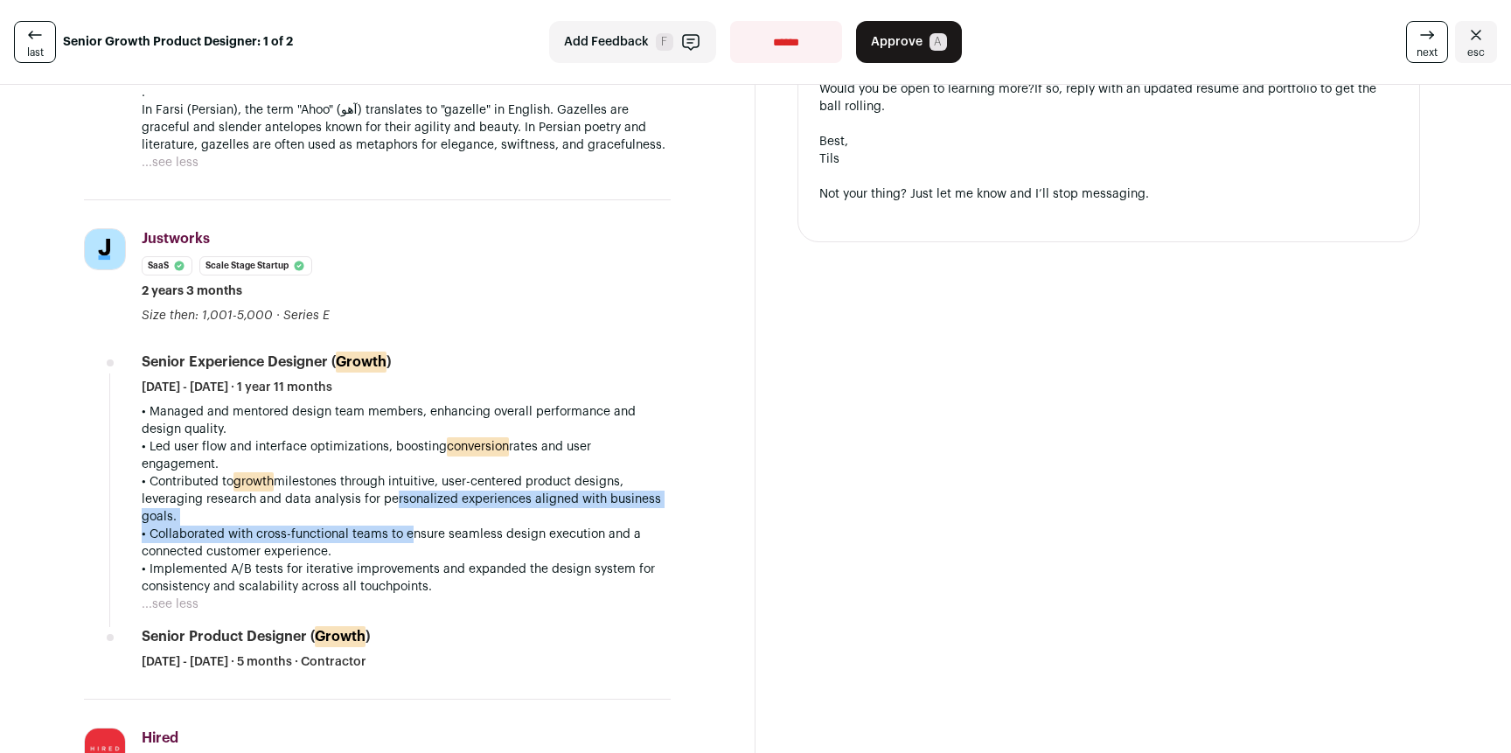
drag, startPoint x: 403, startPoint y: 542, endPoint x: 378, endPoint y: 477, distance: 69.5
click at [382, 489] on div "• Managed and mentored design team members, enhancing overall performance and d…" at bounding box center [406, 499] width 529 height 192
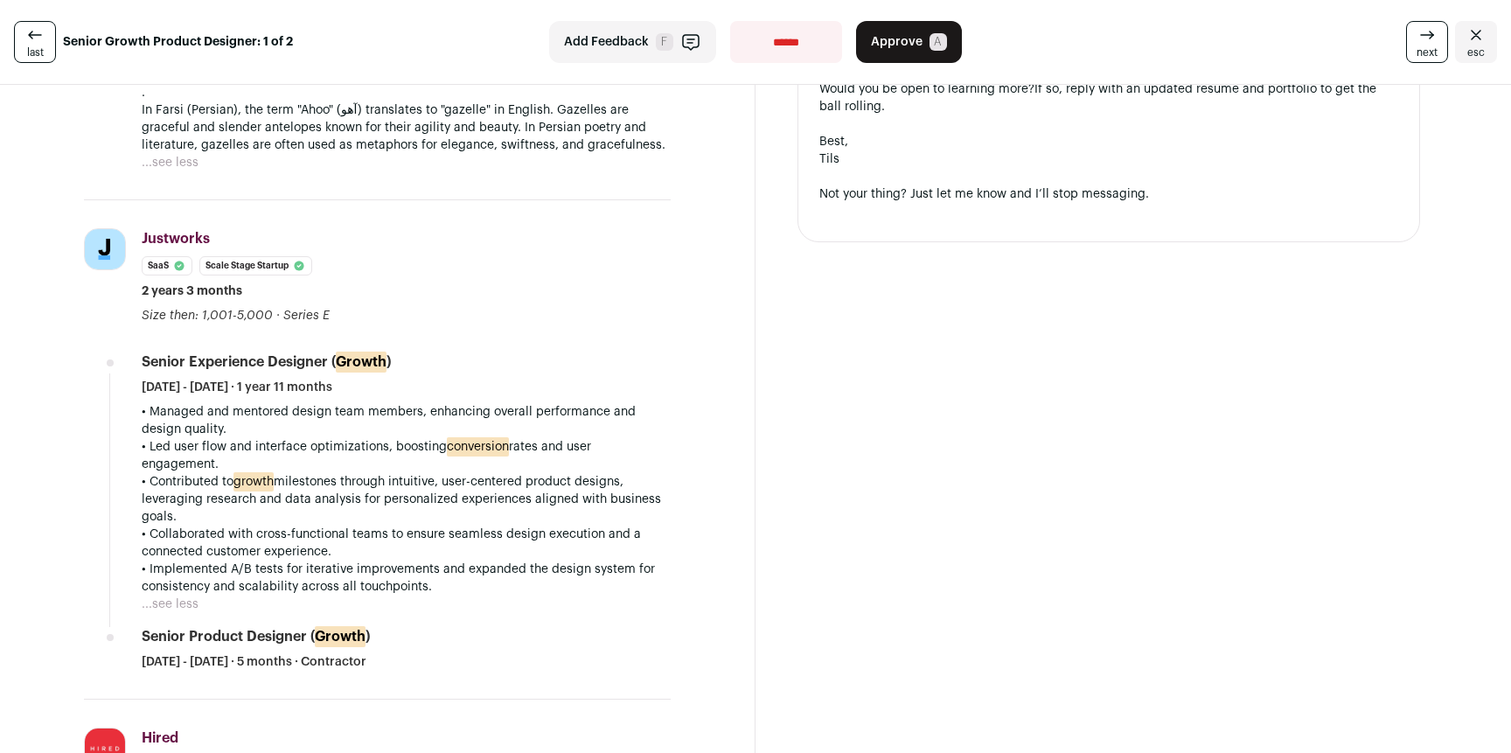
click at [378, 477] on p "• Contributed to growth milestones through intuitive, user-centered product des…" at bounding box center [406, 499] width 529 height 52
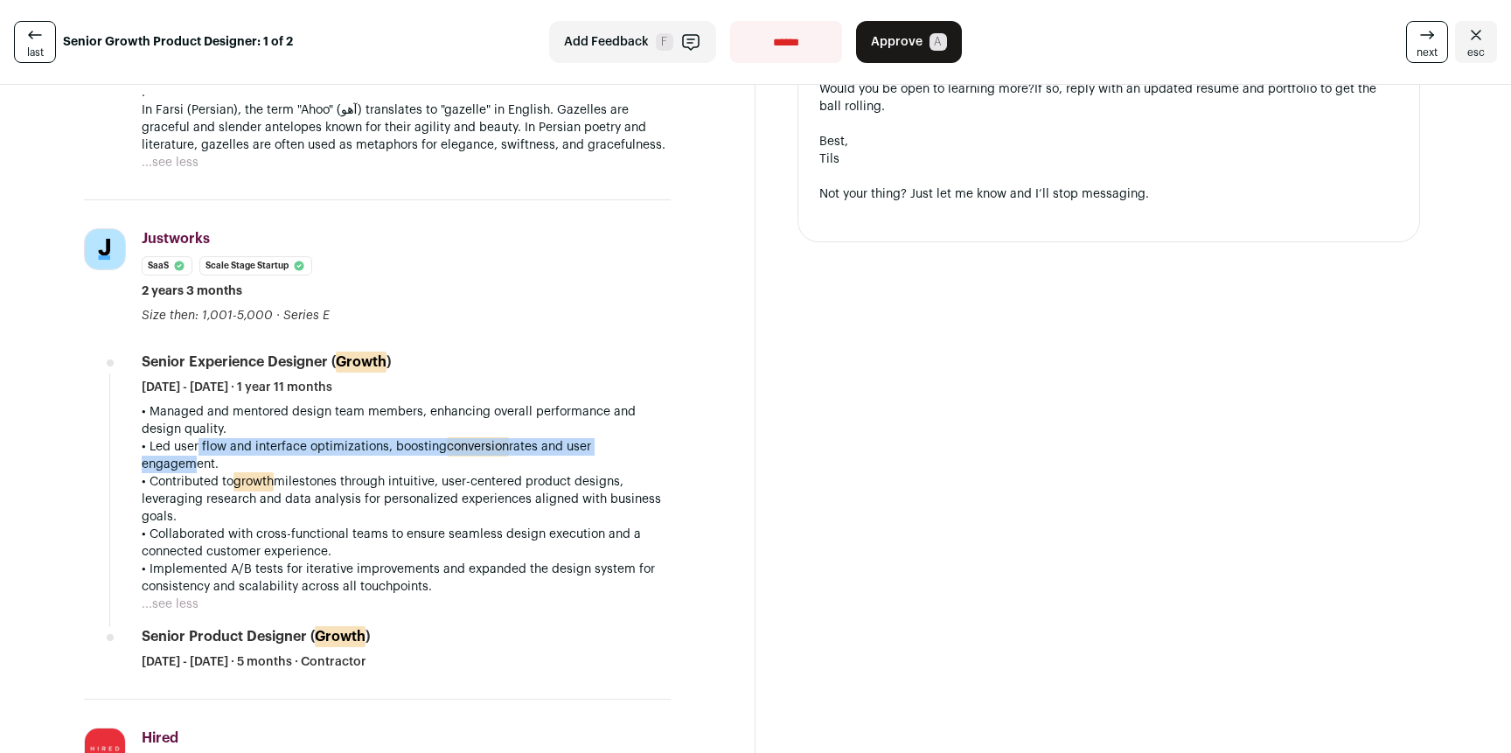
drag, startPoint x: 191, startPoint y: 457, endPoint x: 188, endPoint y: 468, distance: 10.8
click at [188, 468] on p "• Led user flow and interface optimizations, boosting conversion rates and user…" at bounding box center [406, 455] width 529 height 35
drag, startPoint x: 468, startPoint y: 513, endPoint x: 381, endPoint y: 470, distance: 96.6
click at [381, 470] on div "• Managed and mentored design team members, enhancing overall performance and d…" at bounding box center [406, 499] width 529 height 192
click at [381, 470] on p "• Led user flow and interface optimizations, boosting conversion rates and user…" at bounding box center [406, 455] width 529 height 35
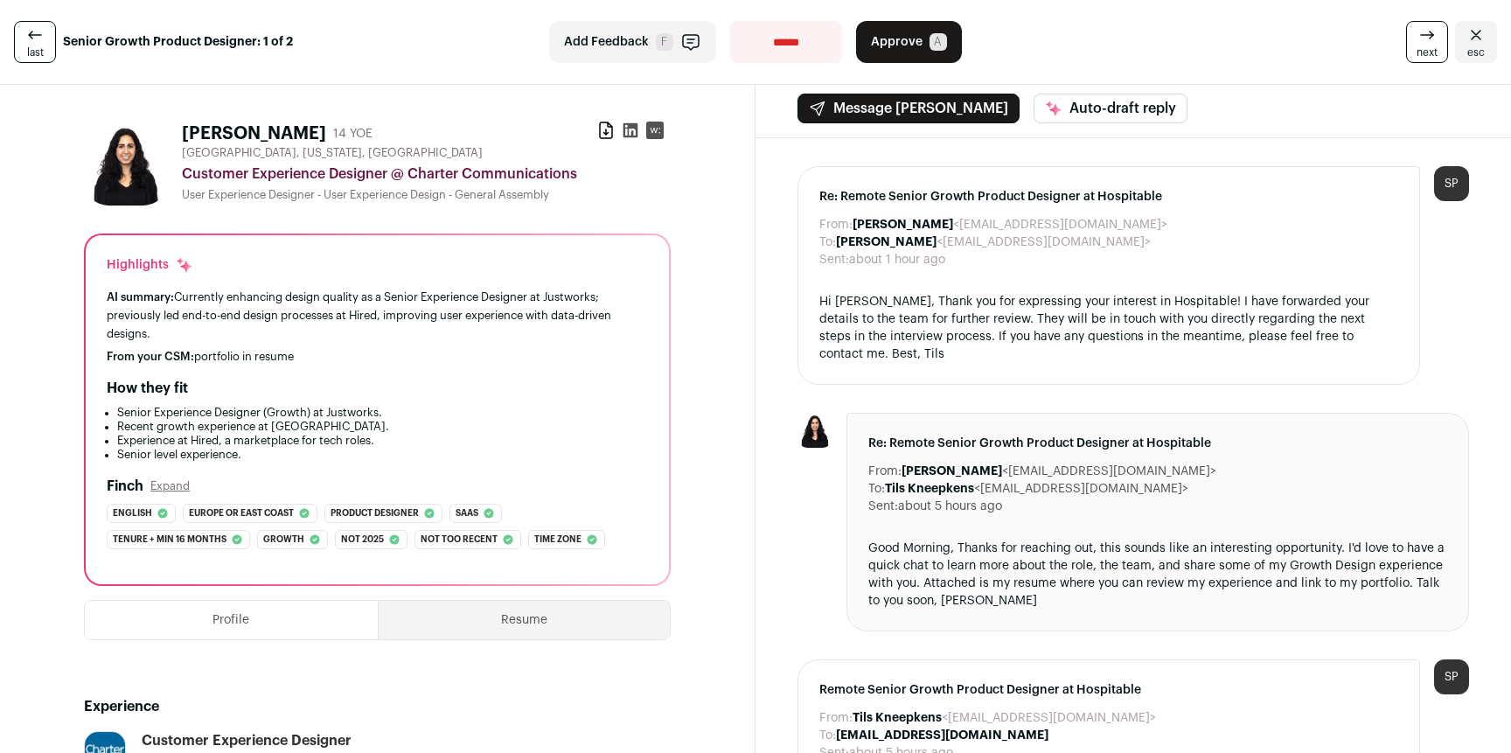
scroll to position [0, 0]
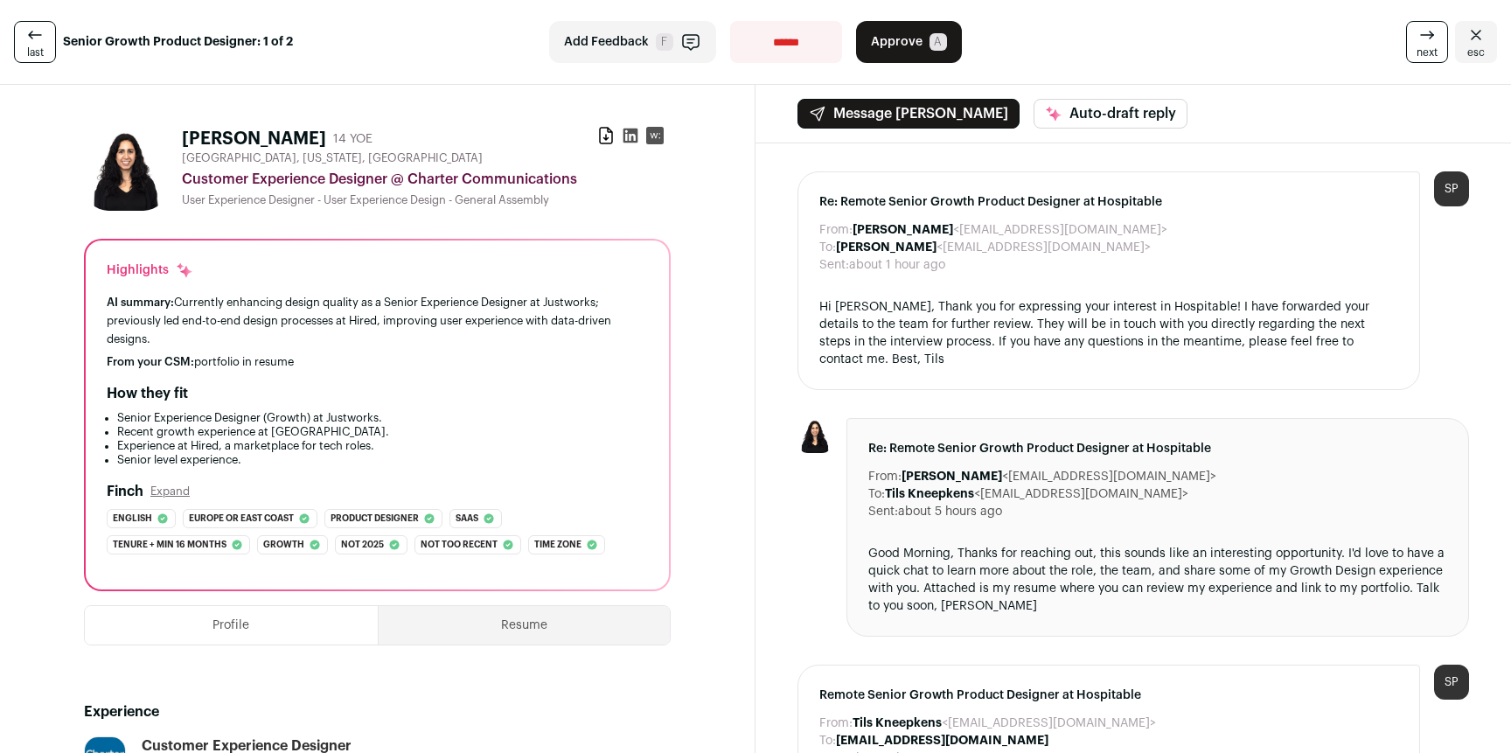
click at [605, 132] on icon at bounding box center [606, 136] width 12 height 16
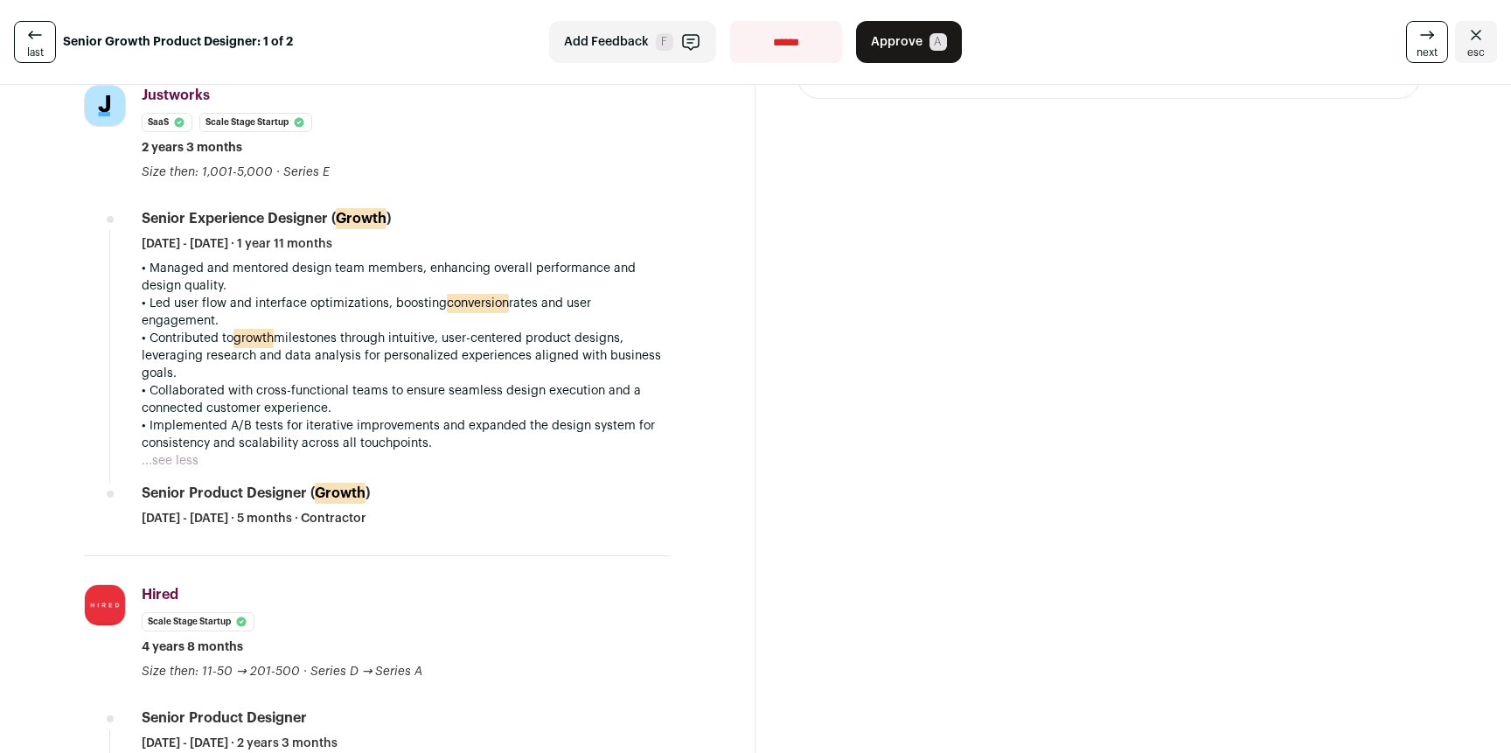
scroll to position [1143, 0]
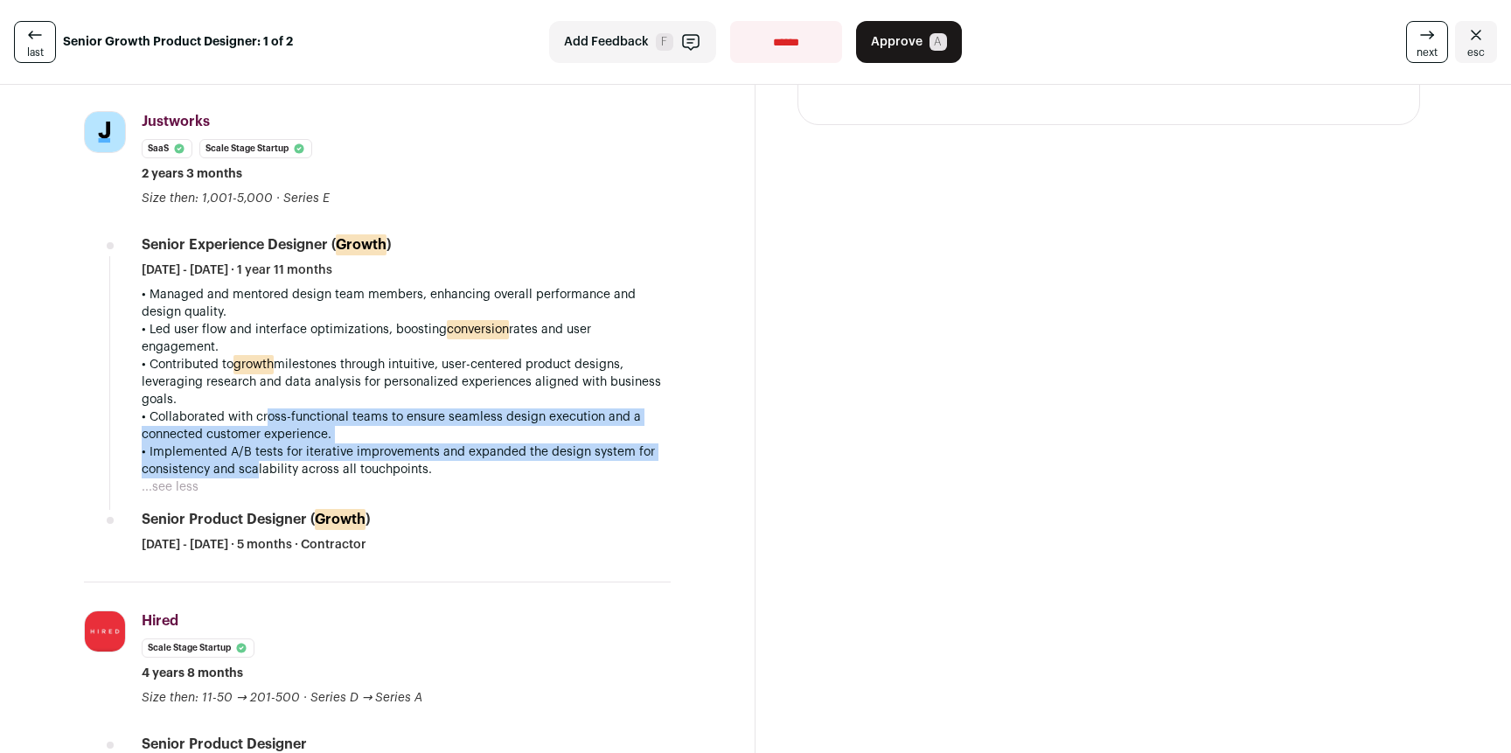
drag, startPoint x: 254, startPoint y: 462, endPoint x: 263, endPoint y: 422, distance: 40.5
click at [263, 422] on div "• Managed and mentored design team members, enhancing overall performance and d…" at bounding box center [406, 382] width 529 height 192
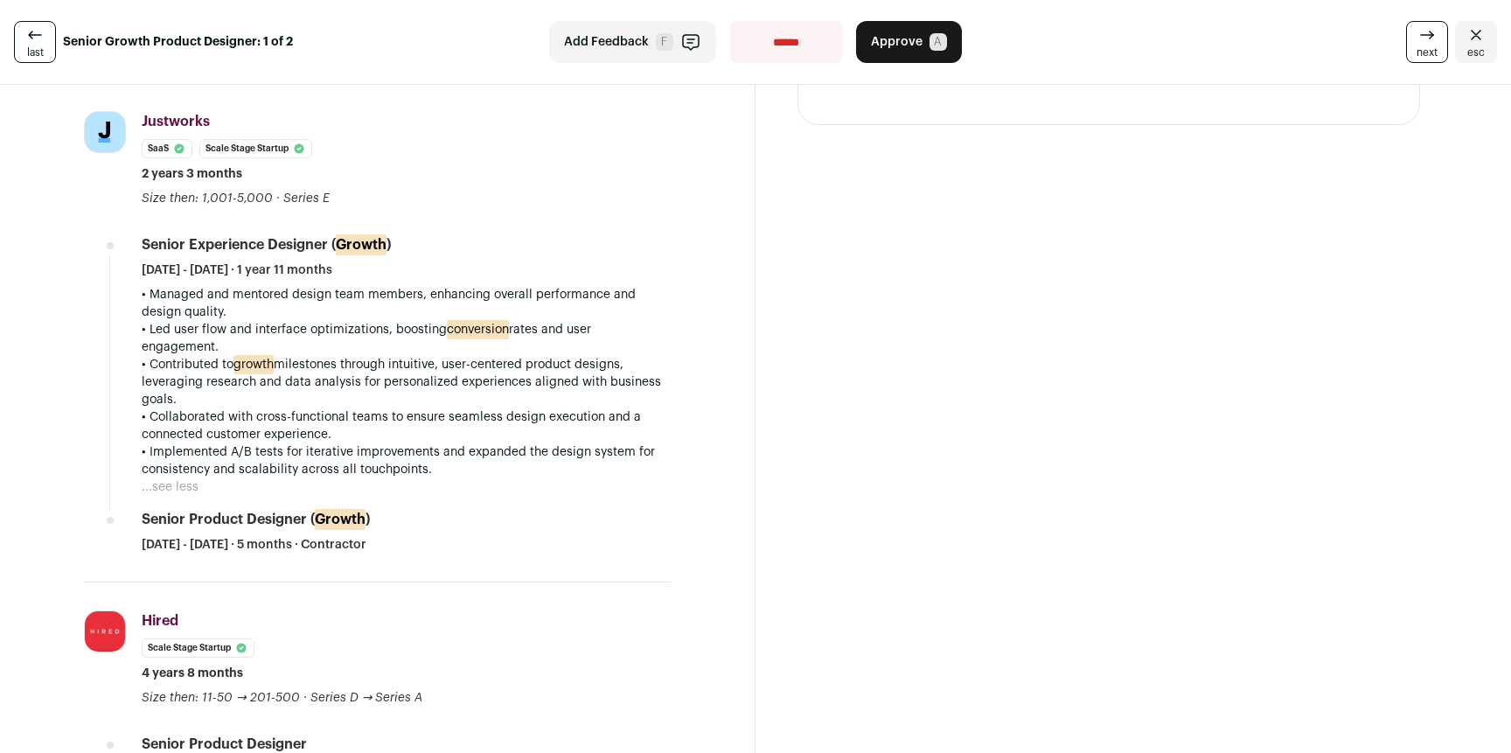
click at [263, 422] on p "• Collaborated with cross-functional teams to ensure seamless design execution …" at bounding box center [406, 425] width 529 height 35
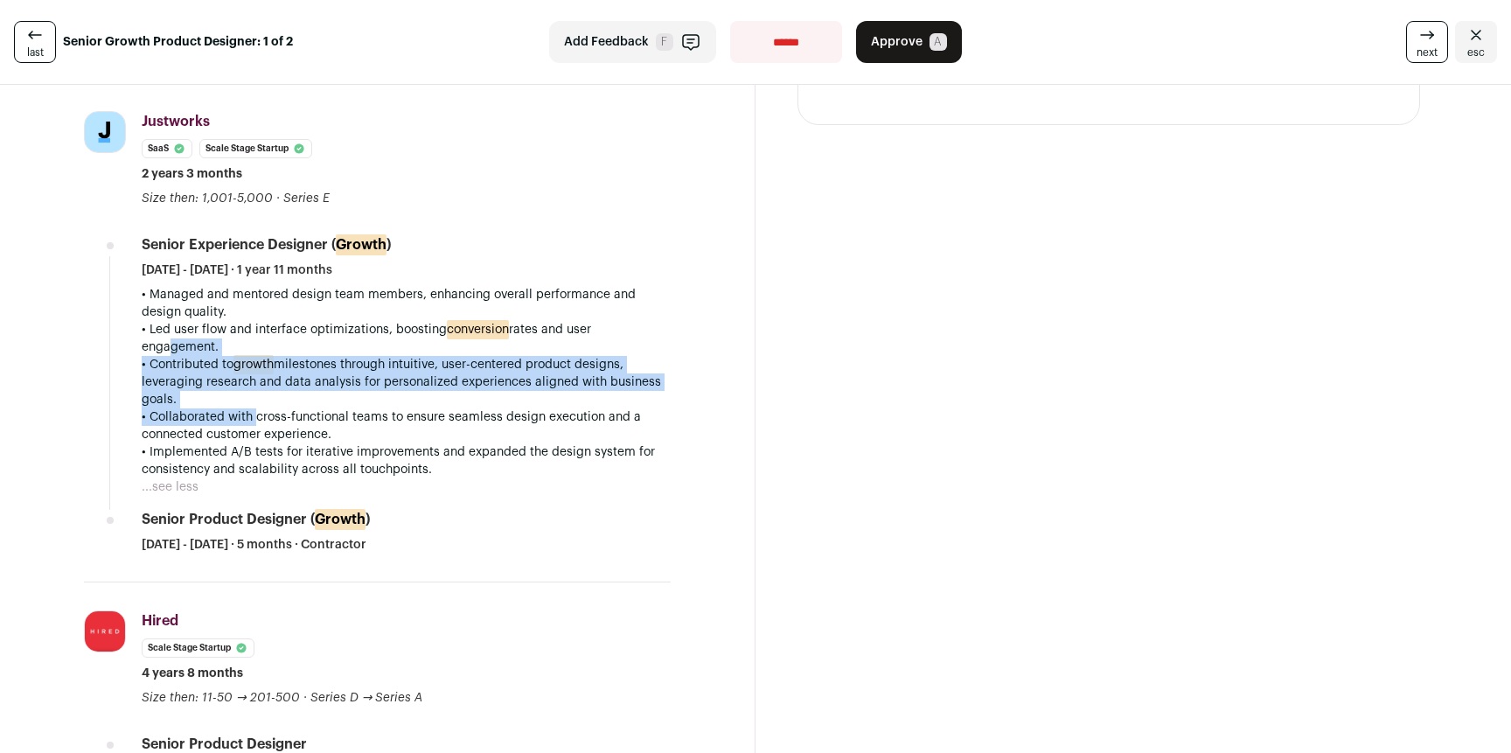
drag, startPoint x: 247, startPoint y: 414, endPoint x: 271, endPoint y: 415, distance: 23.6
click at [254, 416] on div "• Managed and mentored design team members, enhancing overall performance and d…" at bounding box center [406, 382] width 529 height 192
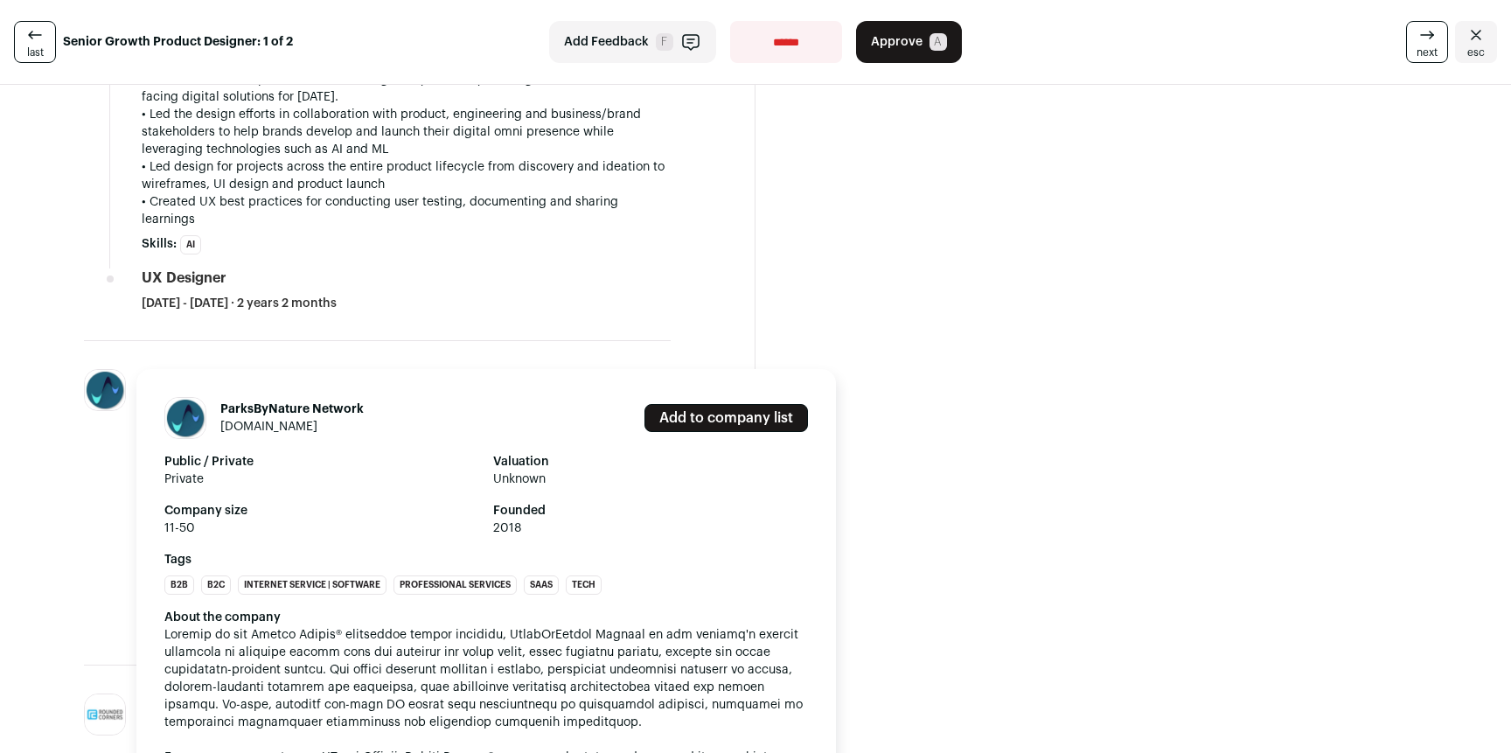
scroll to position [2559, 0]
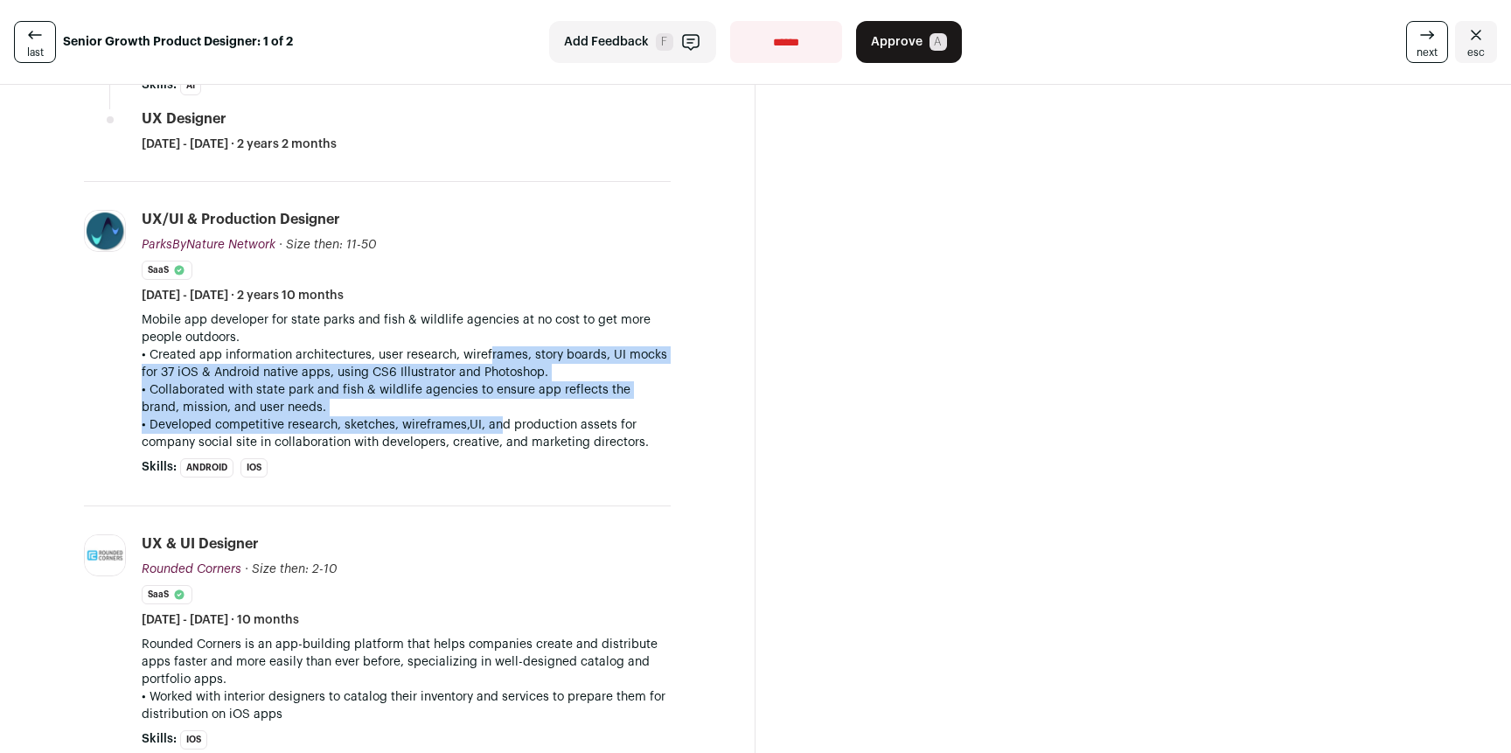
drag, startPoint x: 480, startPoint y: 354, endPoint x: 491, endPoint y: 431, distance: 77.8
click at [491, 429] on div "Mobile app developer for state parks and fish & wildlife agencies at no cost to…" at bounding box center [406, 381] width 529 height 140
click at [491, 431] on p "• Developed competitive research, sketches, wireframes,UI, and production asset…" at bounding box center [406, 433] width 529 height 35
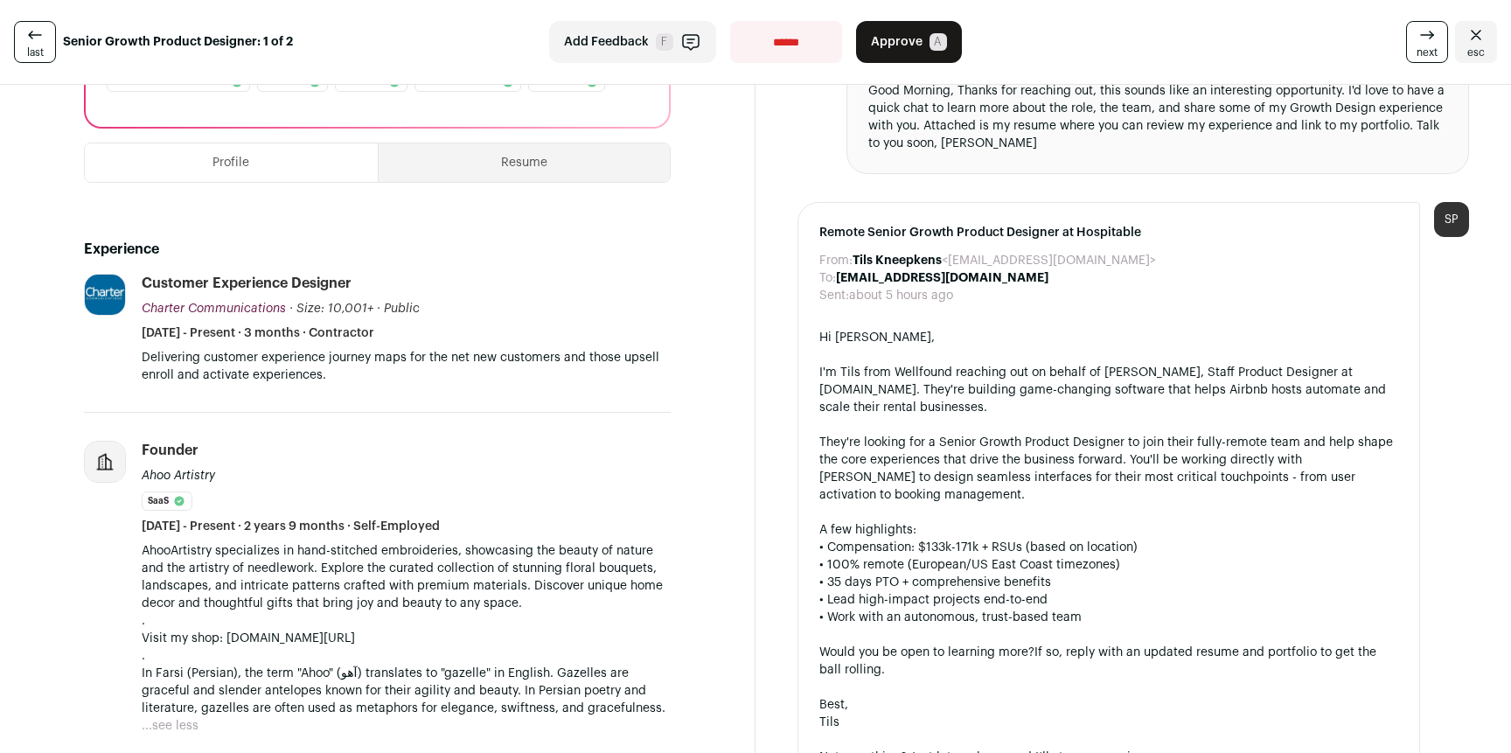
scroll to position [0, 0]
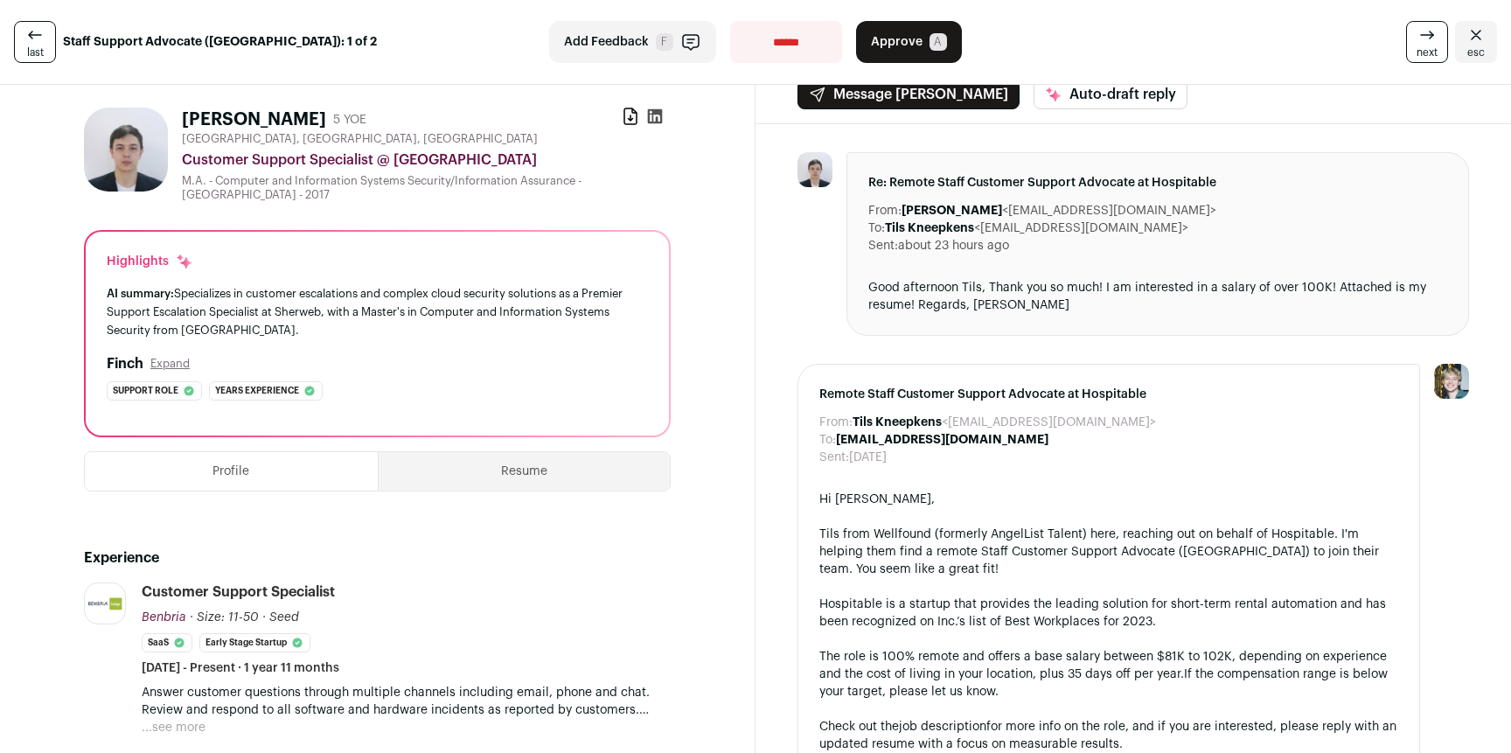
scroll to position [26, 0]
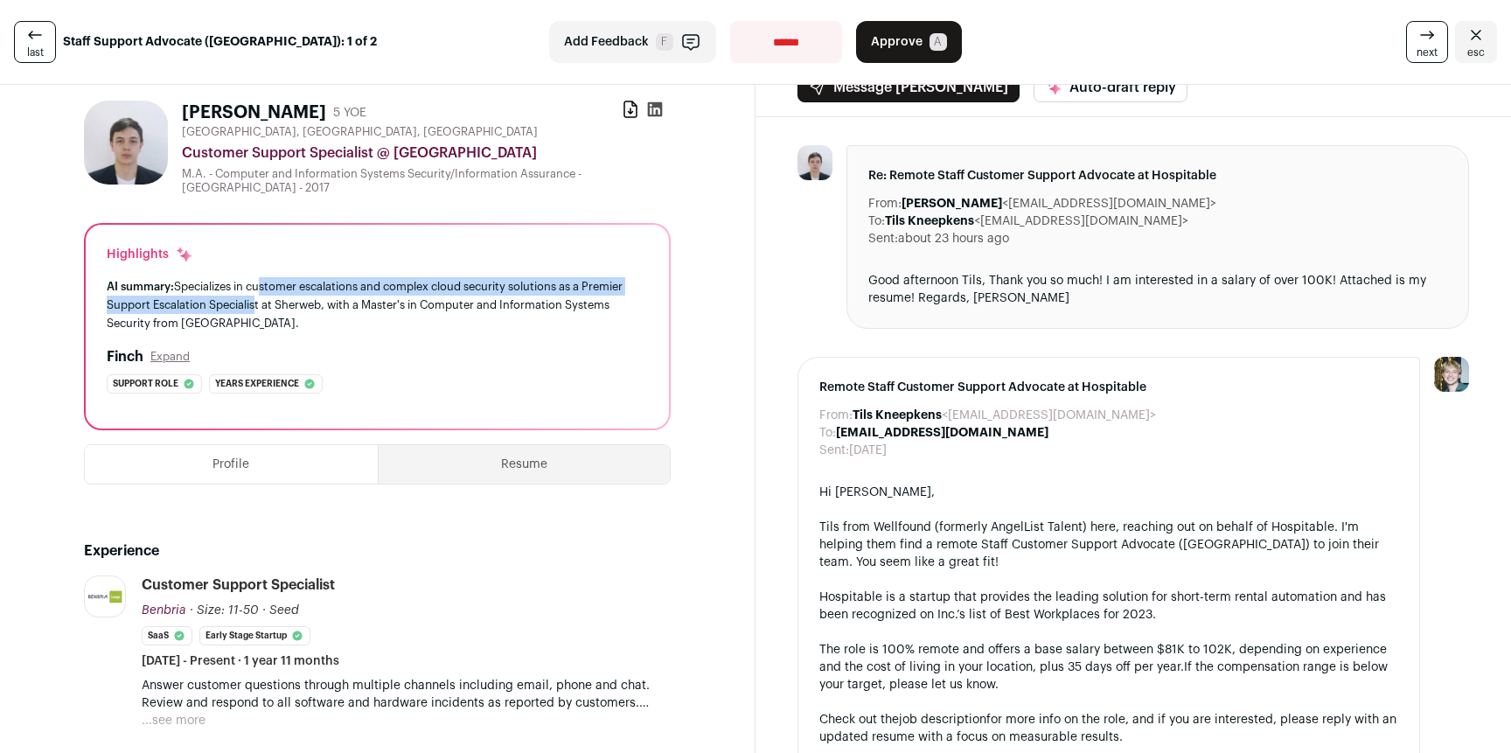
drag, startPoint x: 256, startPoint y: 284, endPoint x: 256, endPoint y: 309, distance: 24.5
click at [256, 309] on div "AI summary: Specializes in customer escalations and complex cloud security solu…" at bounding box center [377, 304] width 541 height 55
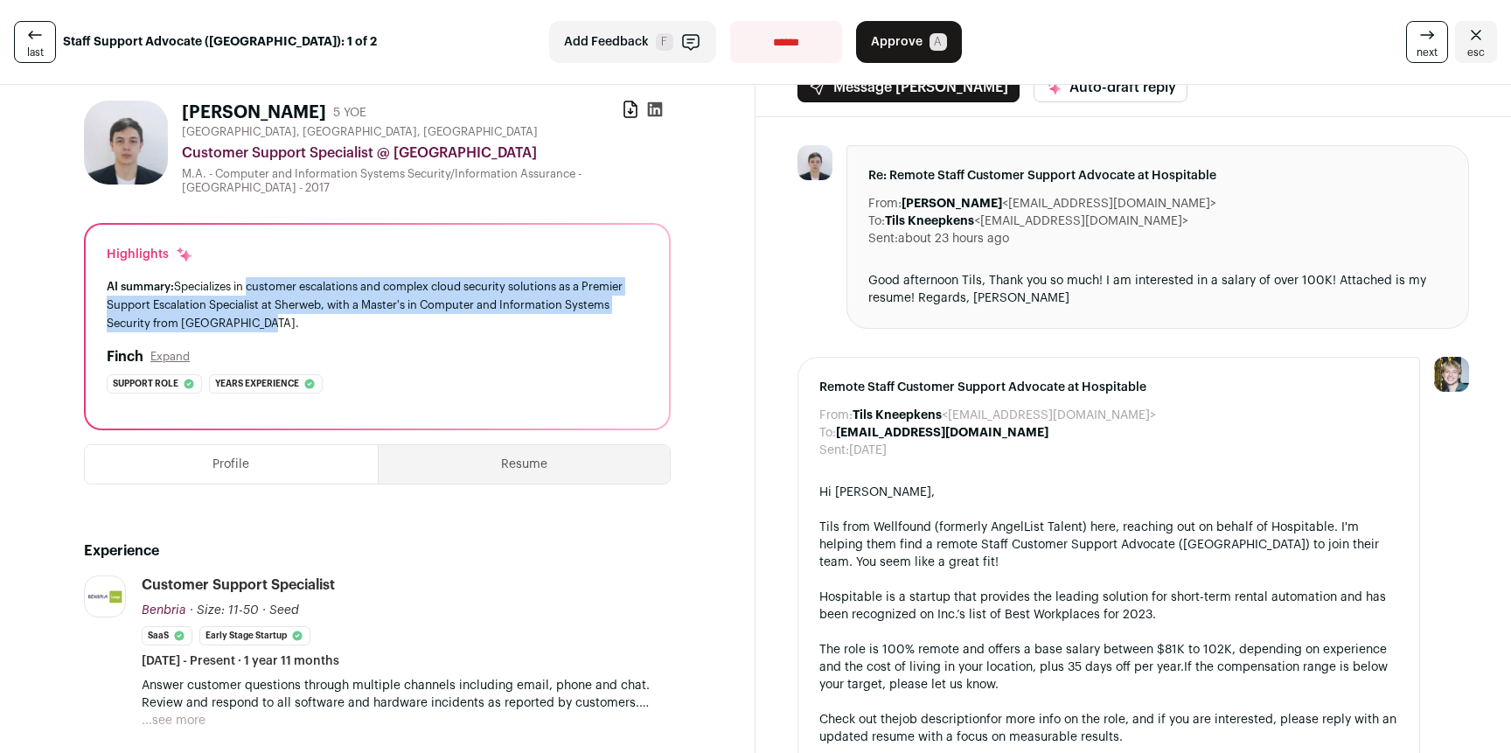
drag, startPoint x: 259, startPoint y: 321, endPoint x: 246, endPoint y: 283, distance: 39.8
click at [247, 283] on div "AI summary: Specializes in customer escalations and complex cloud security solu…" at bounding box center [377, 304] width 541 height 55
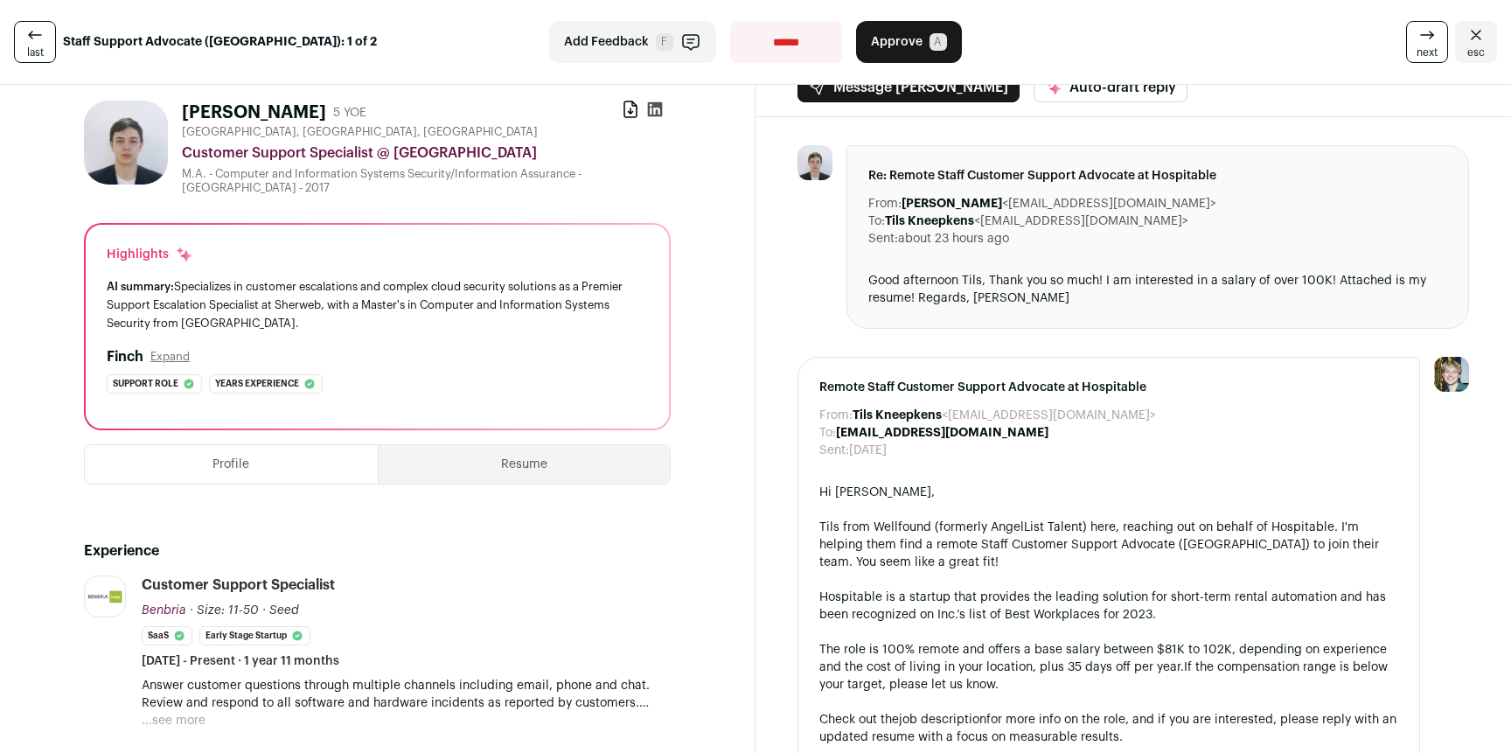
click at [246, 283] on div "AI summary: Specializes in customer escalations and complex cloud security solu…" at bounding box center [377, 304] width 541 height 55
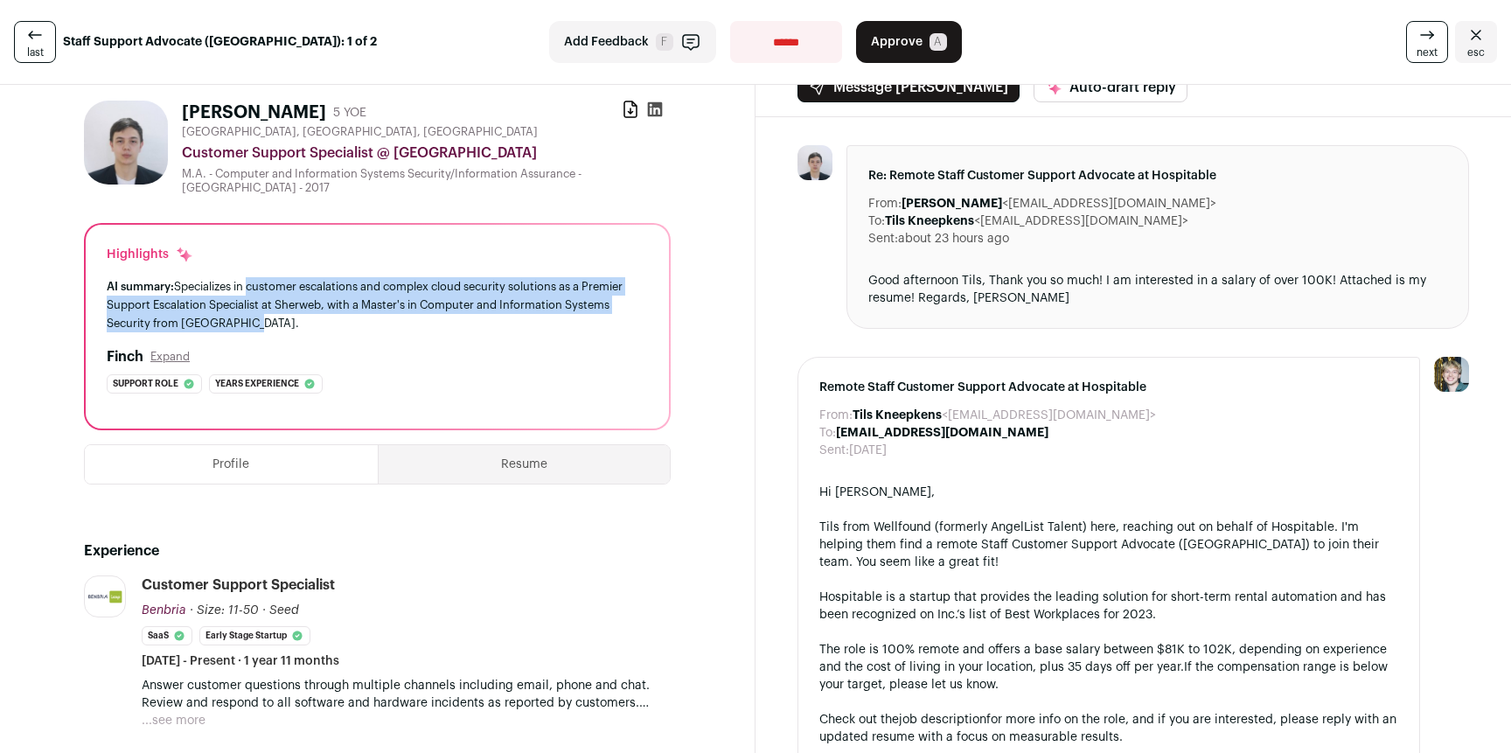
drag, startPoint x: 250, startPoint y: 312, endPoint x: 249, endPoint y: 322, distance: 9.7
click at [249, 317] on div "AI summary: Specializes in customer escalations and complex cloud security solu…" at bounding box center [377, 304] width 541 height 55
drag, startPoint x: 249, startPoint y: 322, endPoint x: 256, endPoint y: 291, distance: 31.4
click at [256, 291] on div "AI summary: Specializes in customer escalations and complex cloud security solu…" at bounding box center [377, 304] width 541 height 55
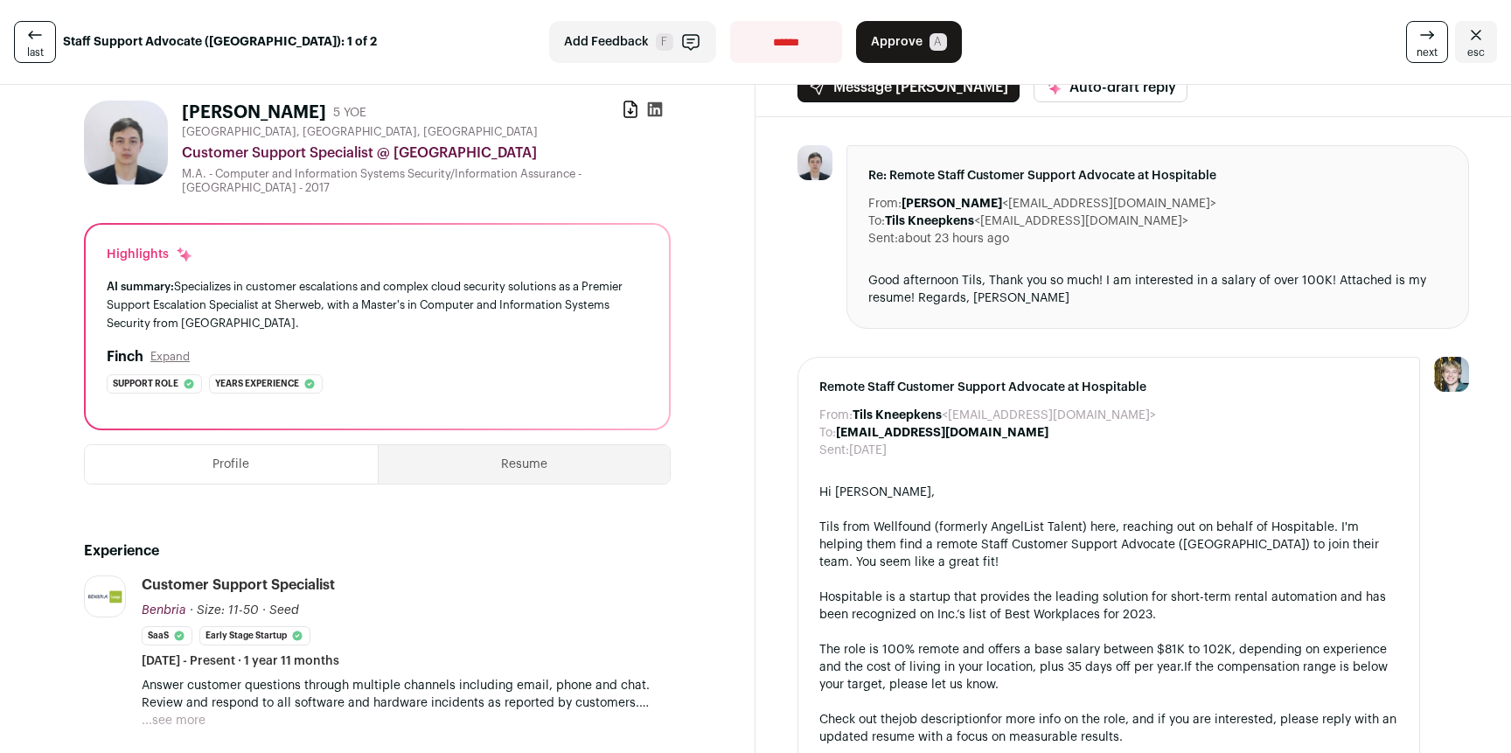
drag, startPoint x: 233, startPoint y: 289, endPoint x: 227, endPoint y: 333, distance: 45.0
click at [227, 333] on div "Highlights AI summary: Specializes in customer escalations and complex cloud se…" at bounding box center [377, 327] width 583 height 204
drag, startPoint x: 228, startPoint y: 312, endPoint x: 228, endPoint y: 282, distance: 30.6
click at [228, 282] on div "Highlights AI summary: Specializes in customer escalations and complex cloud se…" at bounding box center [377, 327] width 583 height 204
click at [228, 282] on div "AI summary: Specializes in customer escalations and complex cloud security solu…" at bounding box center [377, 304] width 541 height 55
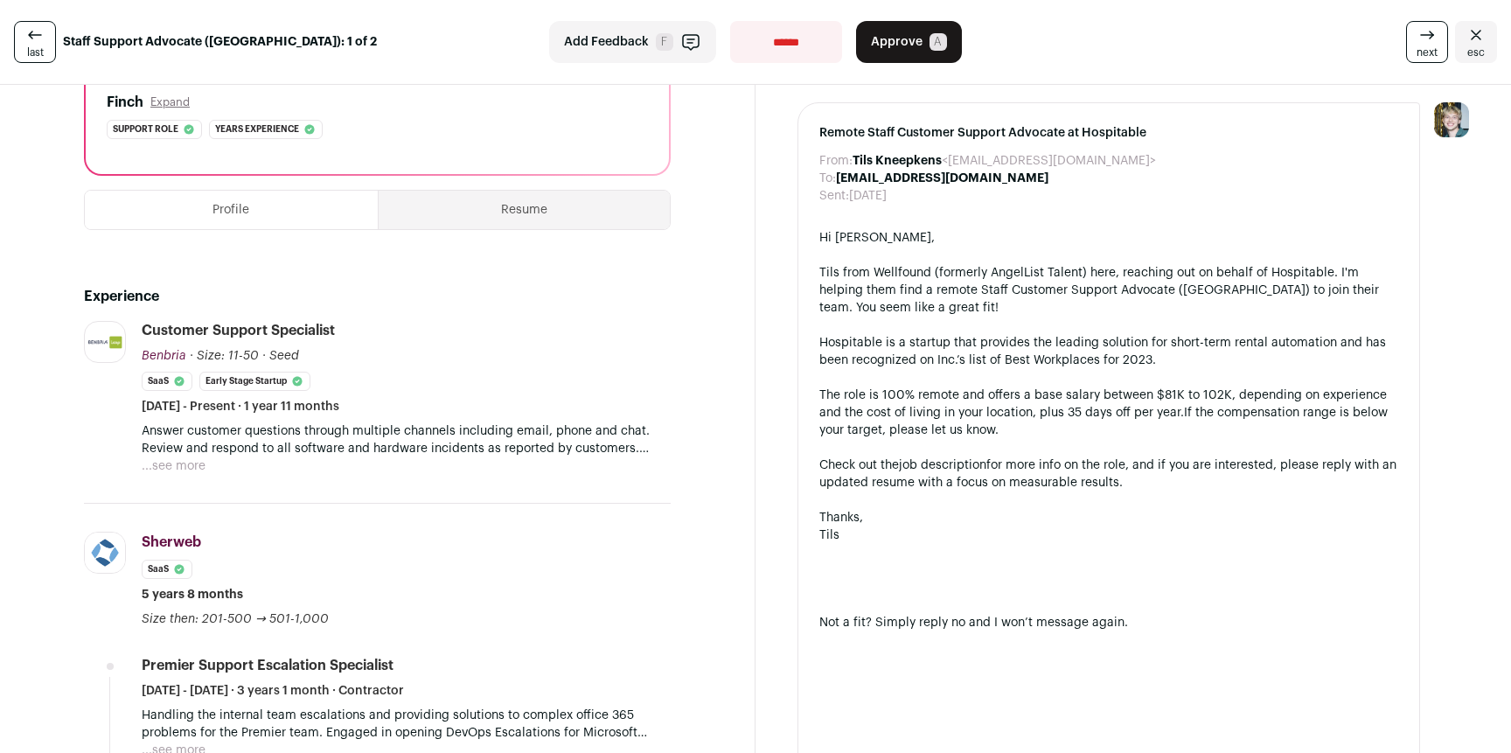
scroll to position [511, 0]
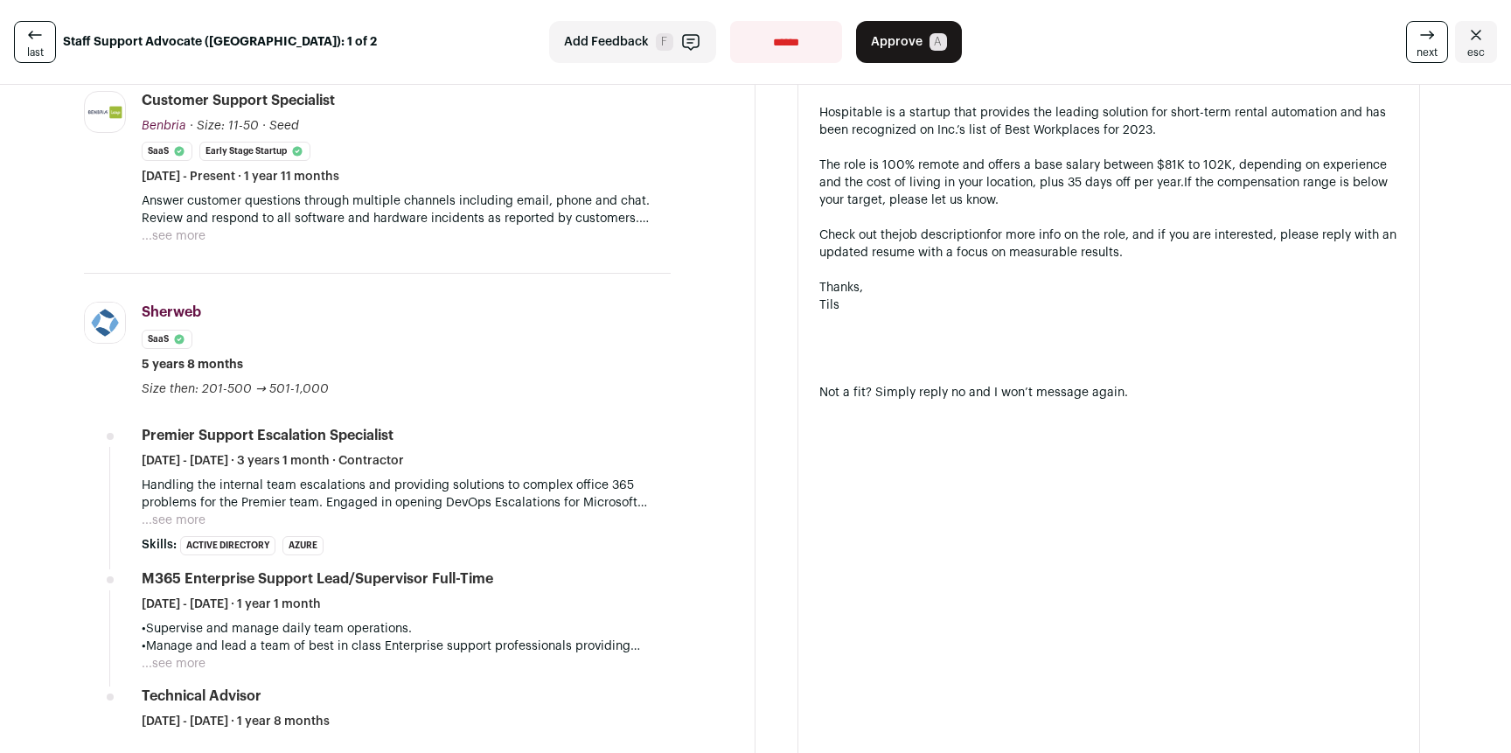
click at [183, 244] on button "...see more" at bounding box center [174, 235] width 64 height 17
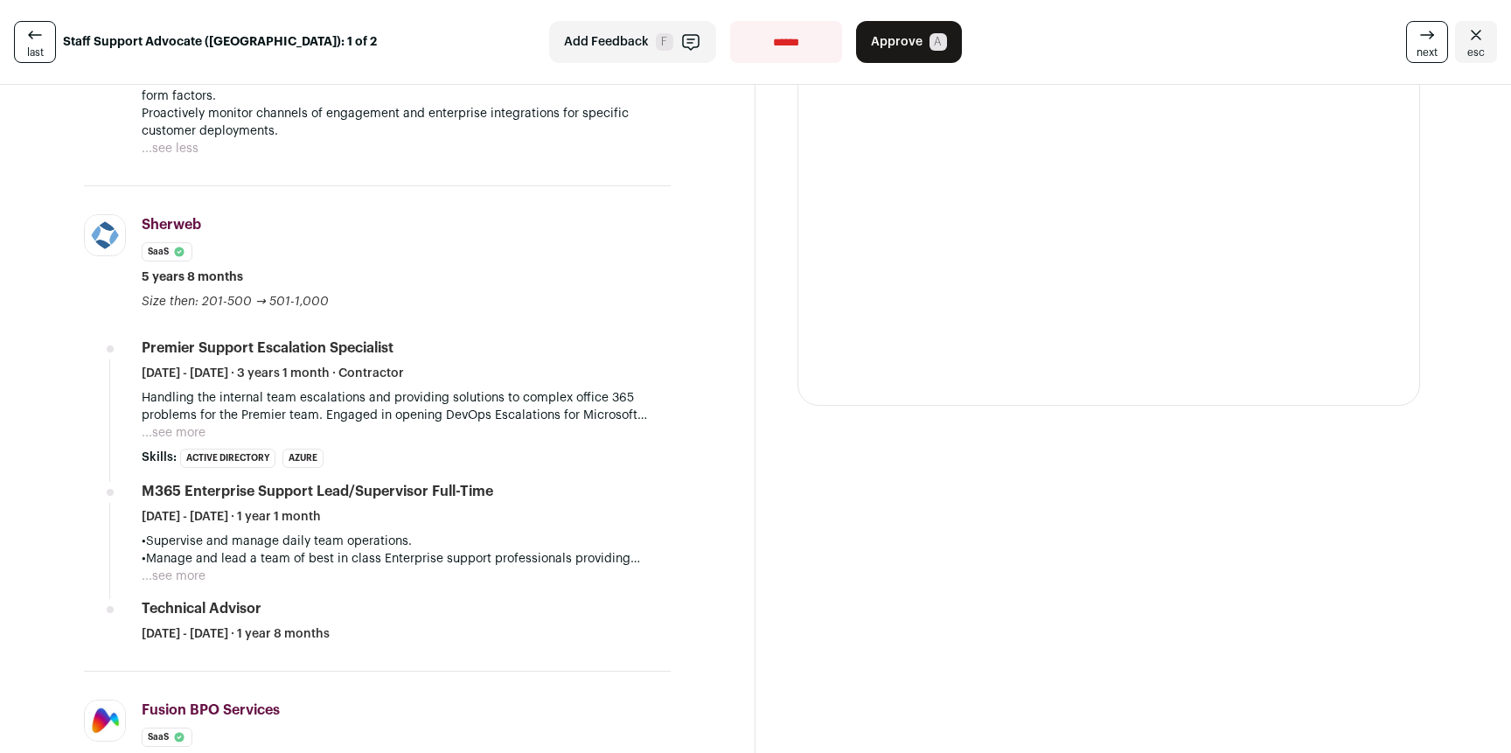
scroll to position [887, 0]
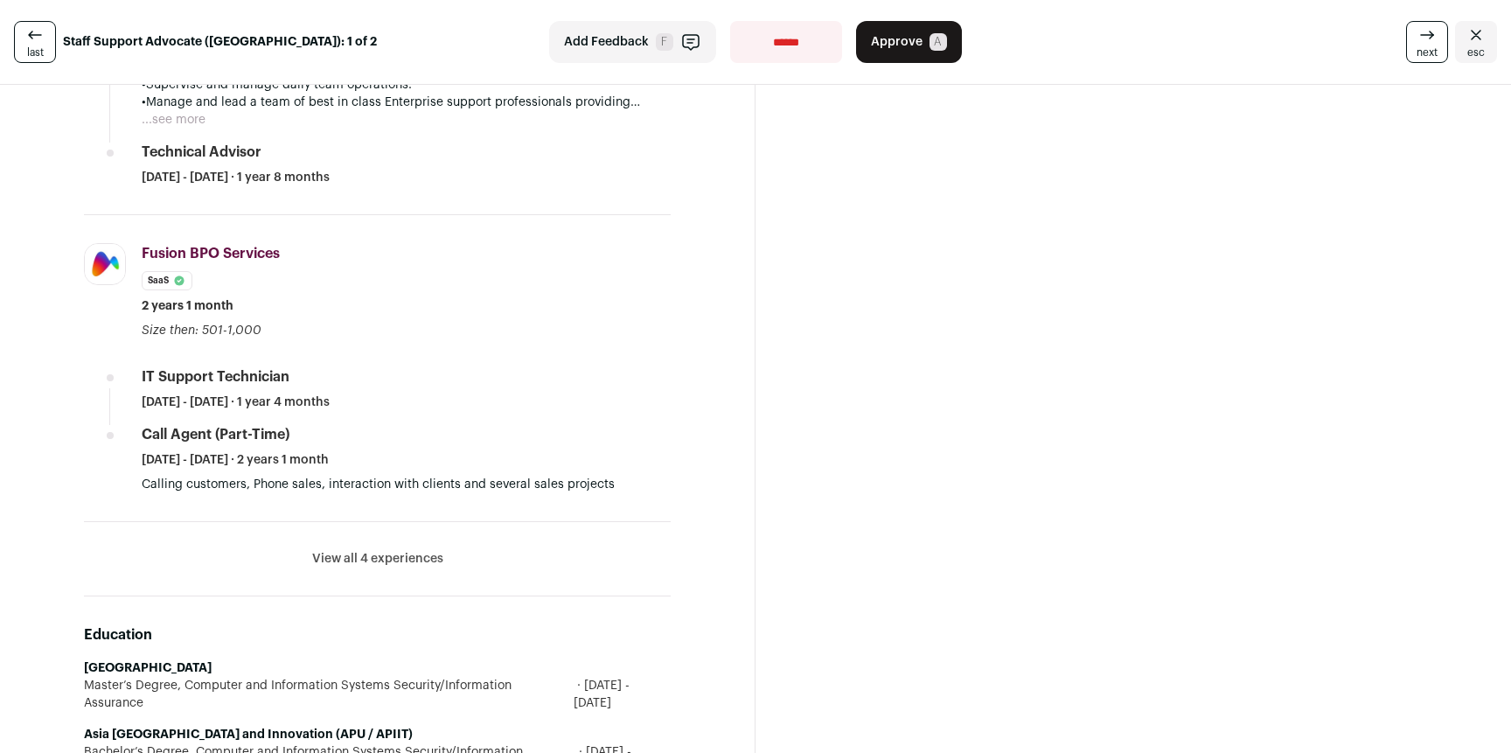
drag, startPoint x: 421, startPoint y: 534, endPoint x: 473, endPoint y: 528, distance: 52.8
click at [421, 550] on button "View all 4 experiences" at bounding box center [377, 558] width 131 height 17
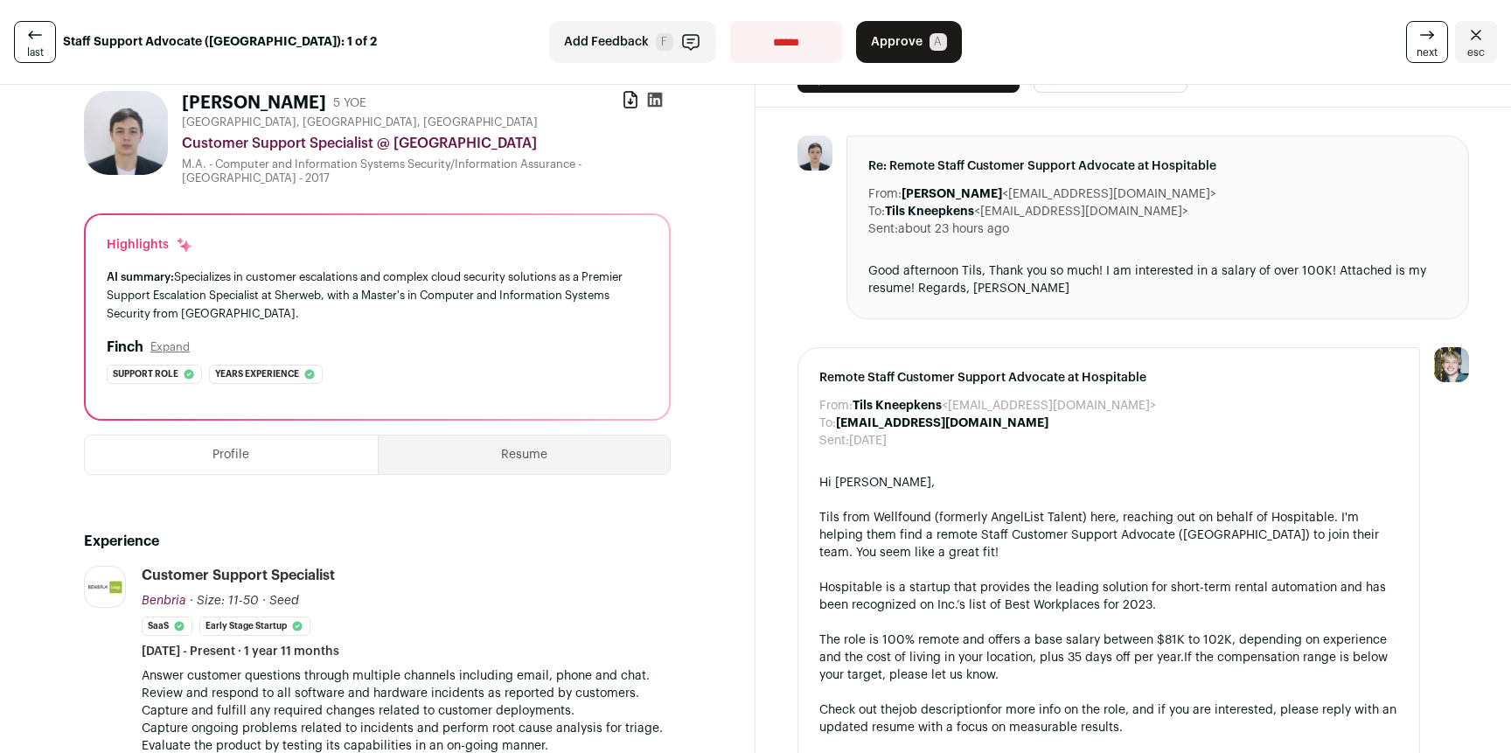
scroll to position [0, 0]
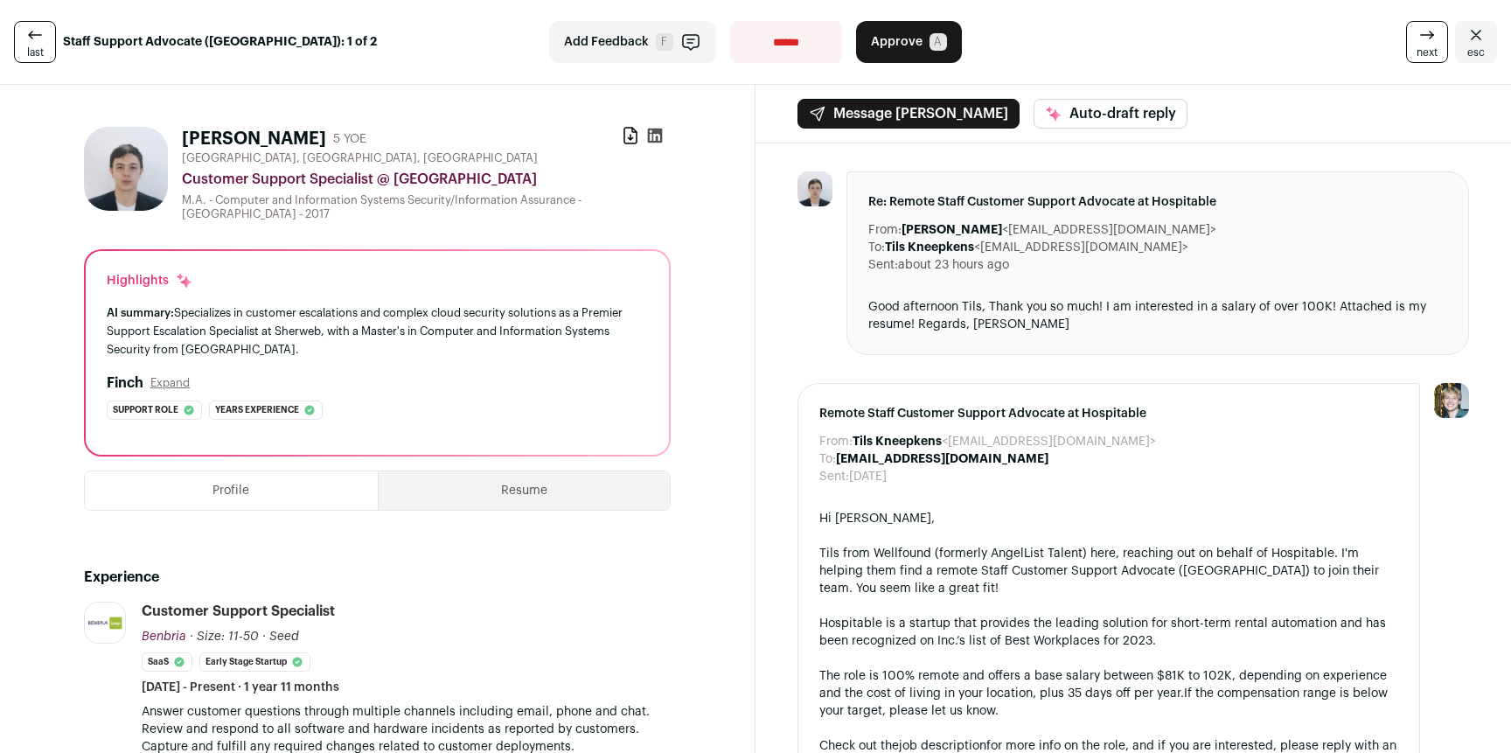
click at [622, 145] on div "Download resume" at bounding box center [630, 139] width 17 height 24
click at [624, 139] on icon at bounding box center [630, 136] width 12 height 16
click at [651, 134] on icon at bounding box center [654, 135] width 17 height 17
click at [771, 39] on select "**********" at bounding box center [786, 42] width 112 height 42
select select "**********"
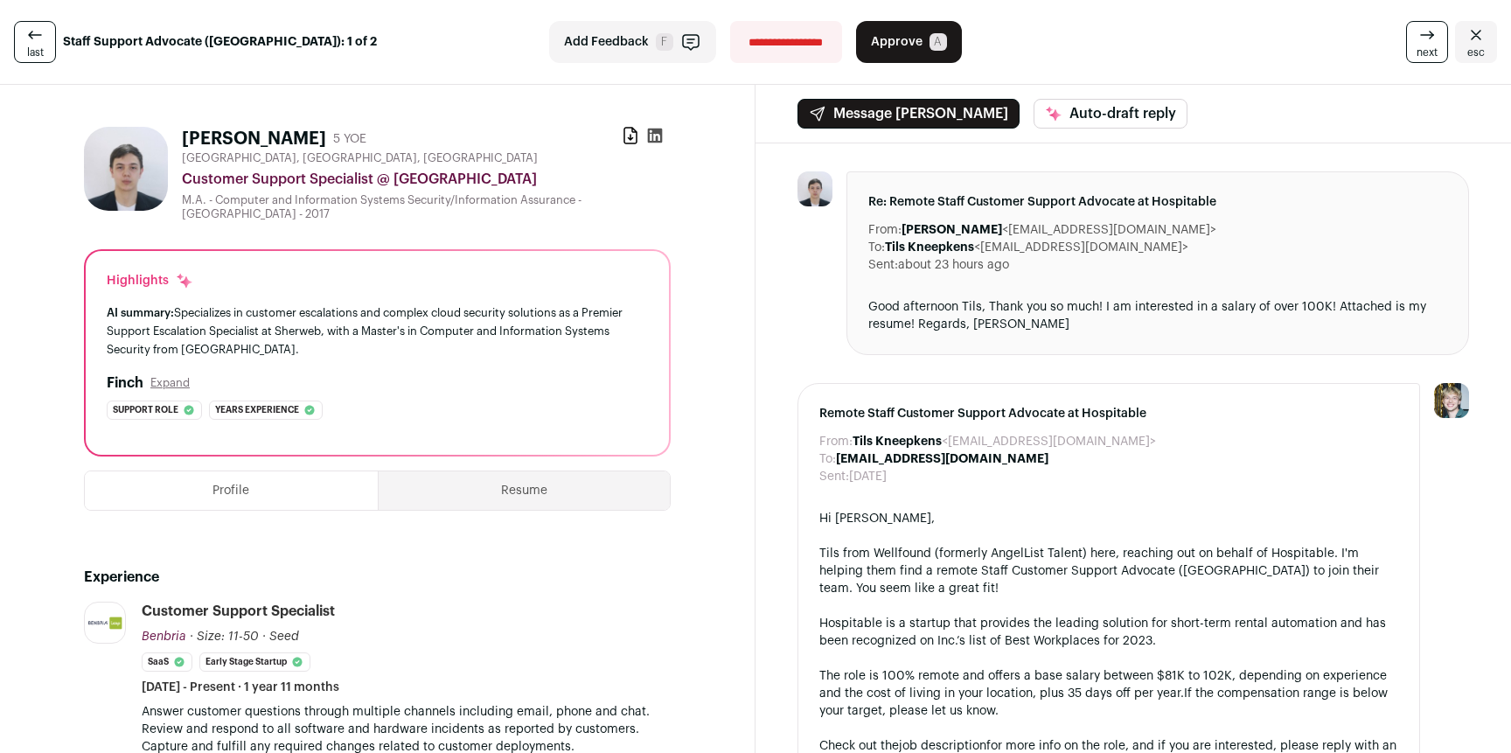
click at [730, 21] on select "**********" at bounding box center [786, 42] width 112 height 42
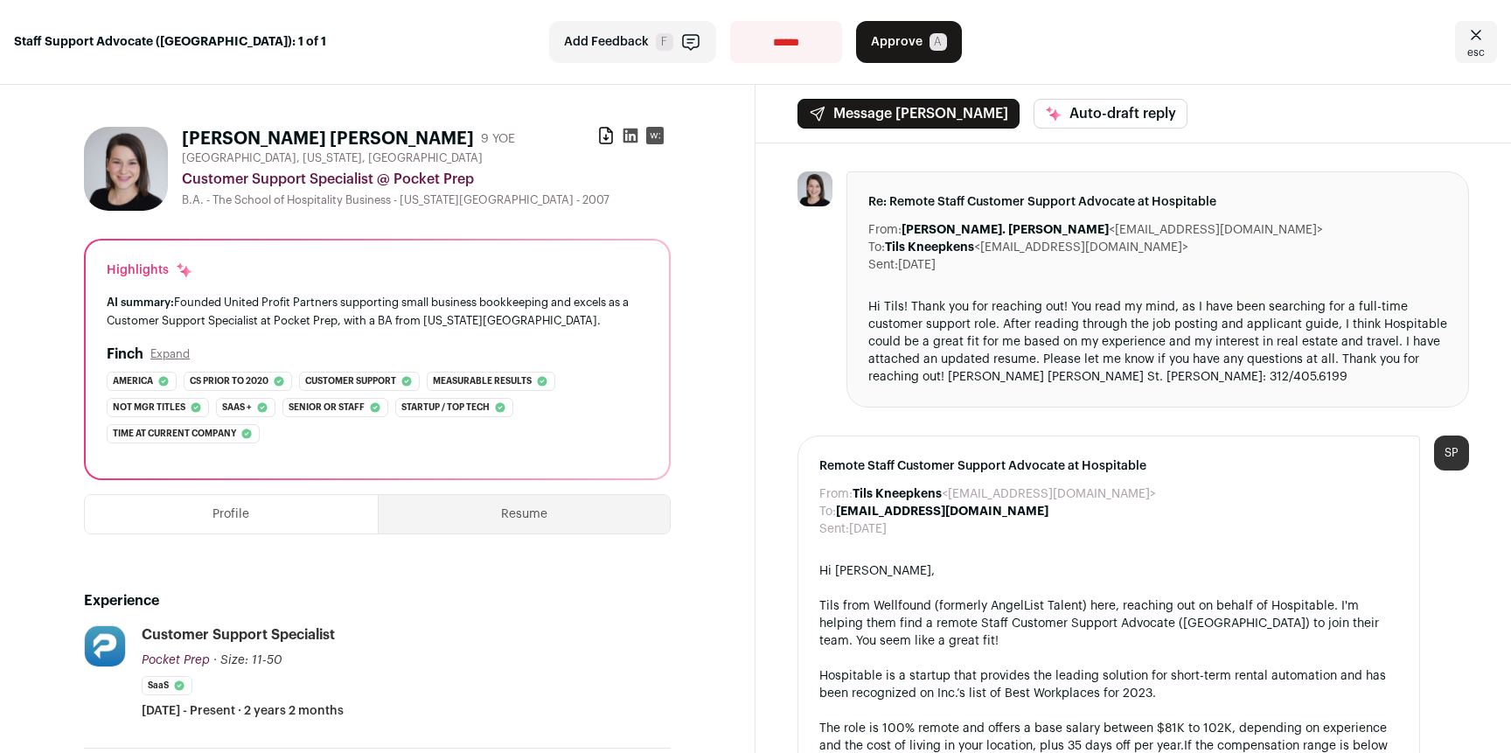
click at [762, 318] on div "From: Tils Kneepkens <hospitable@wellfound.us> To: Sabrina Peter <sabrinastpete…" at bounding box center [1132, 753] width 755 height 1221
click at [630, 138] on icon at bounding box center [630, 136] width 15 height 15
click at [600, 129] on icon at bounding box center [605, 135] width 17 height 17
click at [784, 34] on select "**********" at bounding box center [786, 42] width 112 height 42
select select "**********"
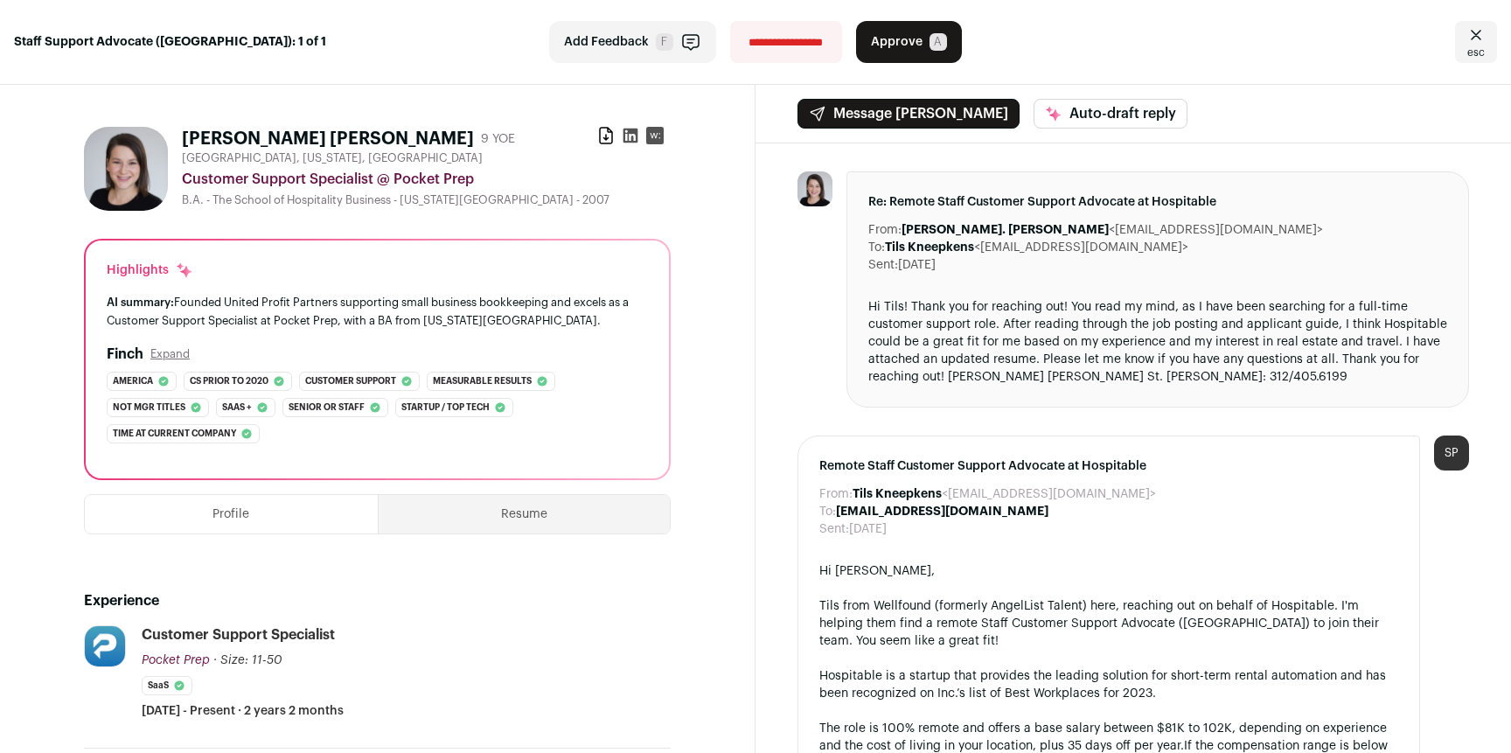
click at [730, 21] on select "**********" at bounding box center [786, 42] width 112 height 42
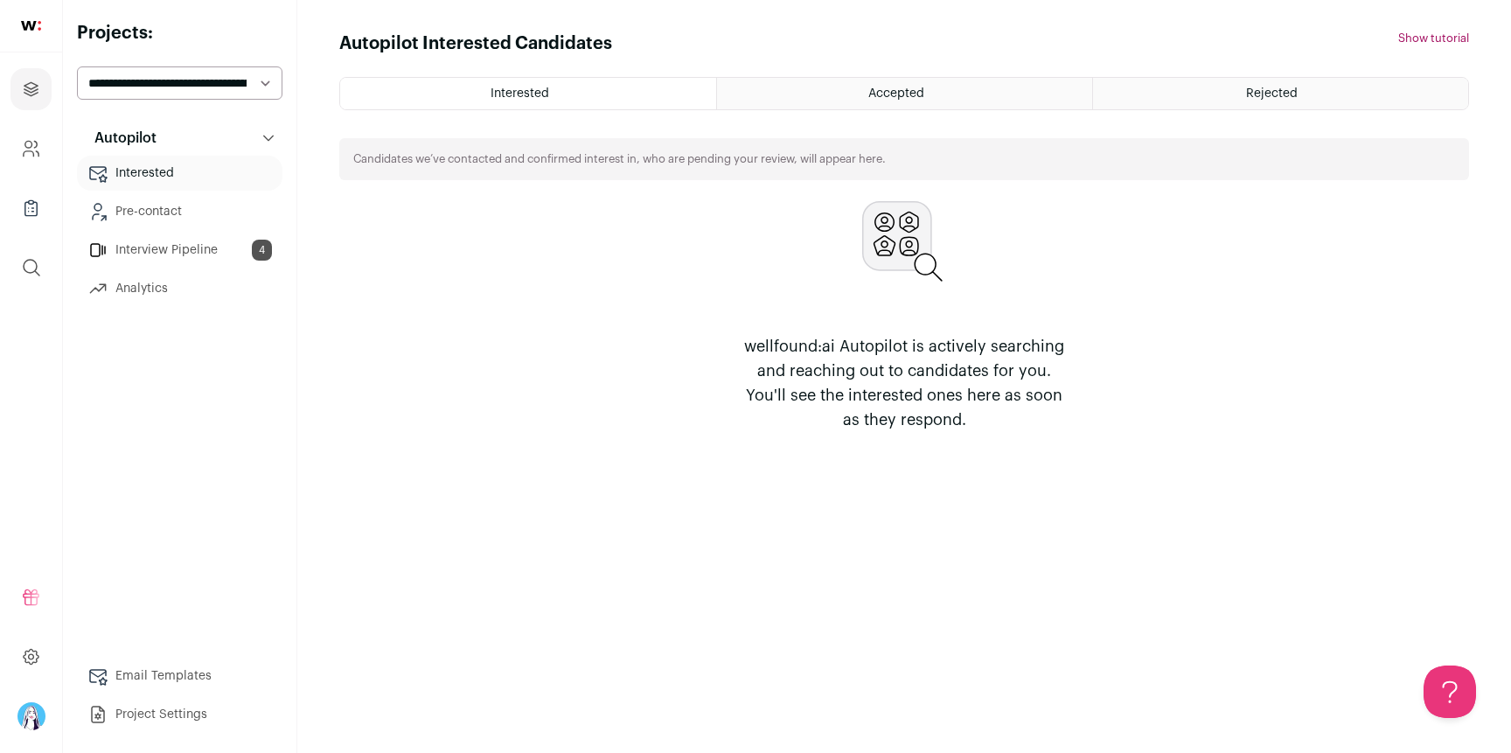
click at [228, 73] on select "**********" at bounding box center [179, 82] width 205 height 33
select select "*****"
click at [77, 66] on select "**********" at bounding box center [179, 82] width 205 height 33
click at [230, 91] on select "**********" at bounding box center [179, 82] width 205 height 33
select select "*****"
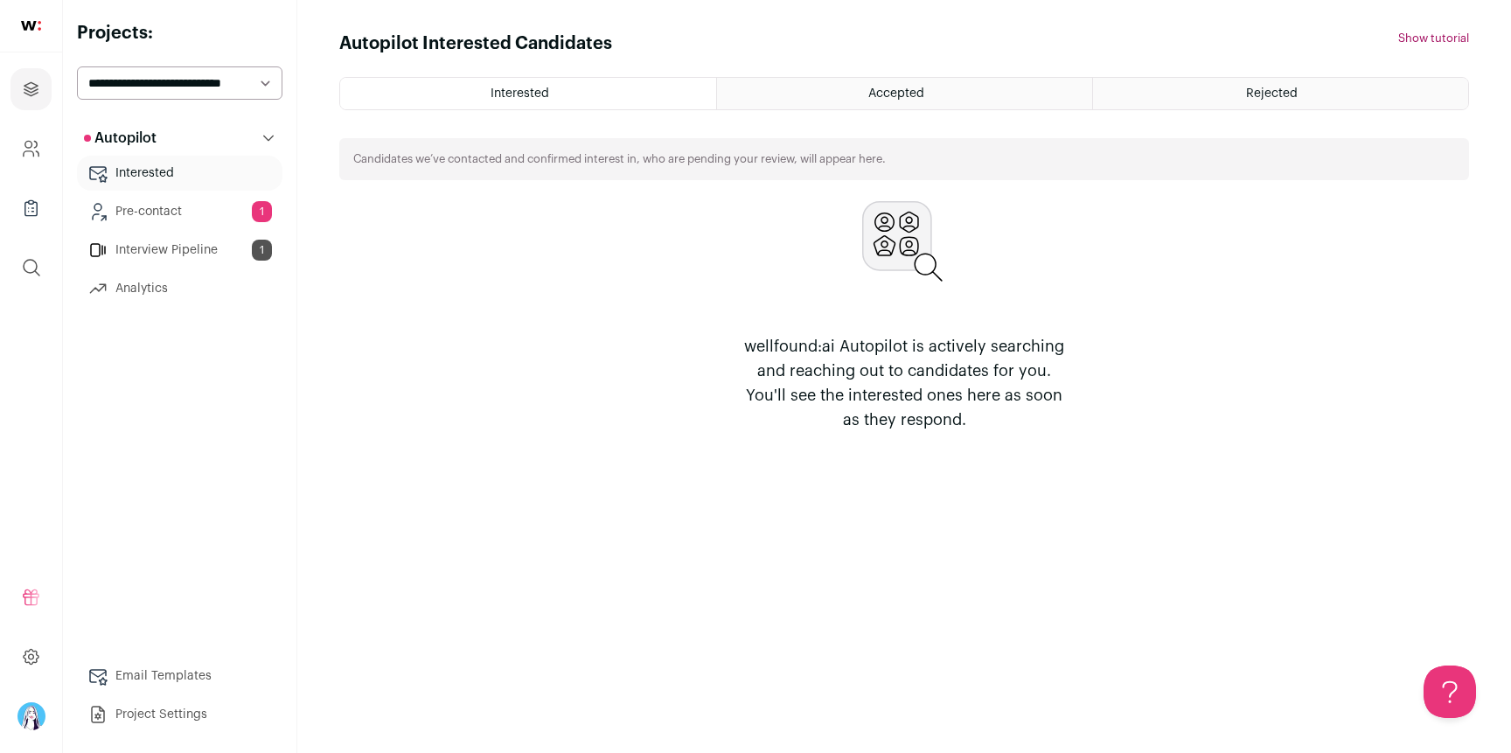
click at [77, 66] on select "**********" at bounding box center [179, 82] width 205 height 33
